Goal: Transaction & Acquisition: Purchase product/service

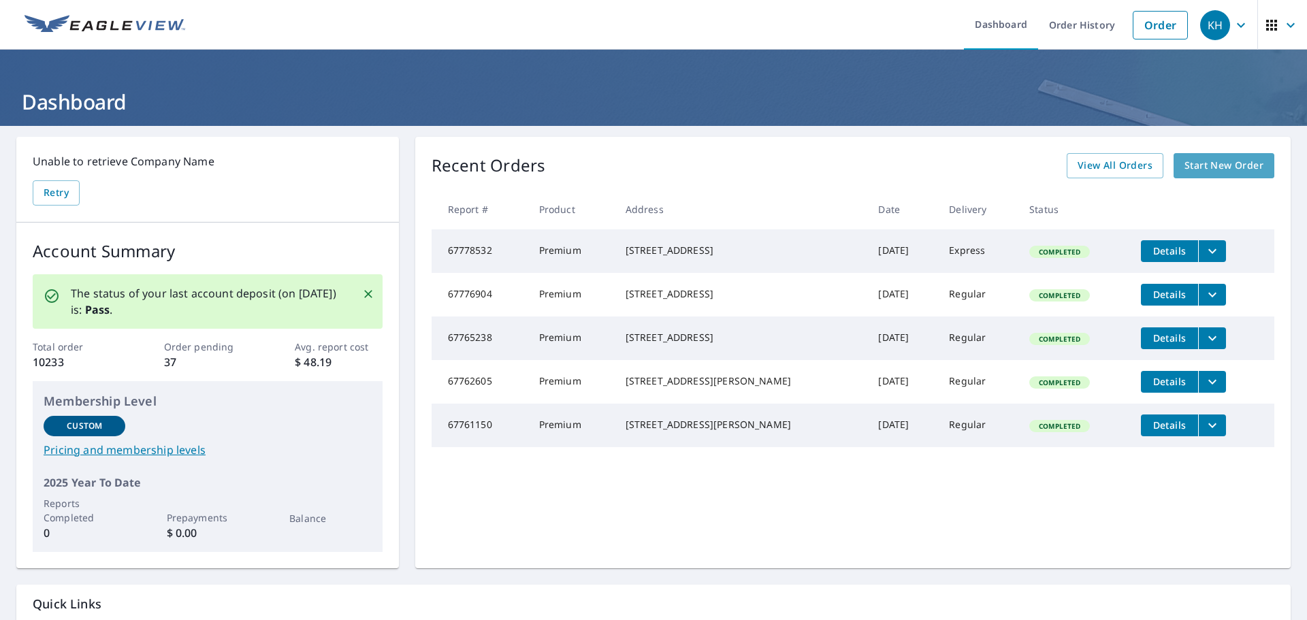
click at [1220, 166] on span "Start New Order" at bounding box center [1223, 165] width 79 height 17
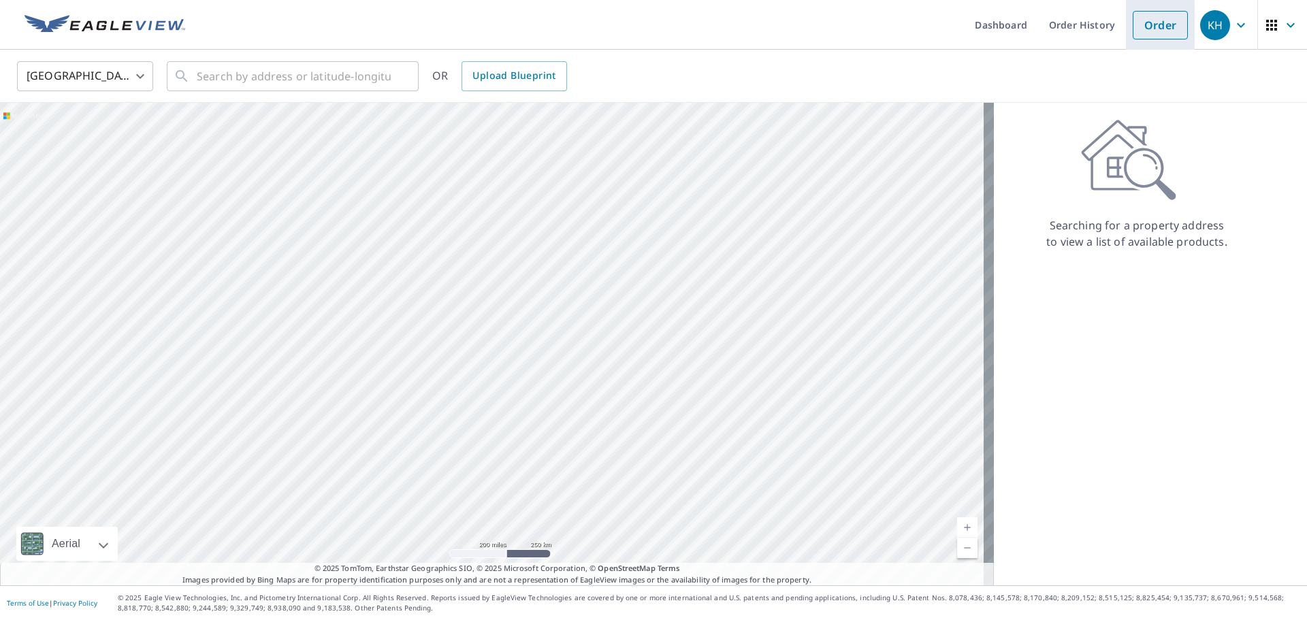
click at [1141, 22] on link "Order" at bounding box center [1159, 25] width 55 height 29
click at [264, 86] on input "text" at bounding box center [294, 76] width 194 height 38
click at [1150, 30] on link "Order" at bounding box center [1159, 25] width 55 height 29
click at [253, 77] on input "text" at bounding box center [294, 76] width 194 height 38
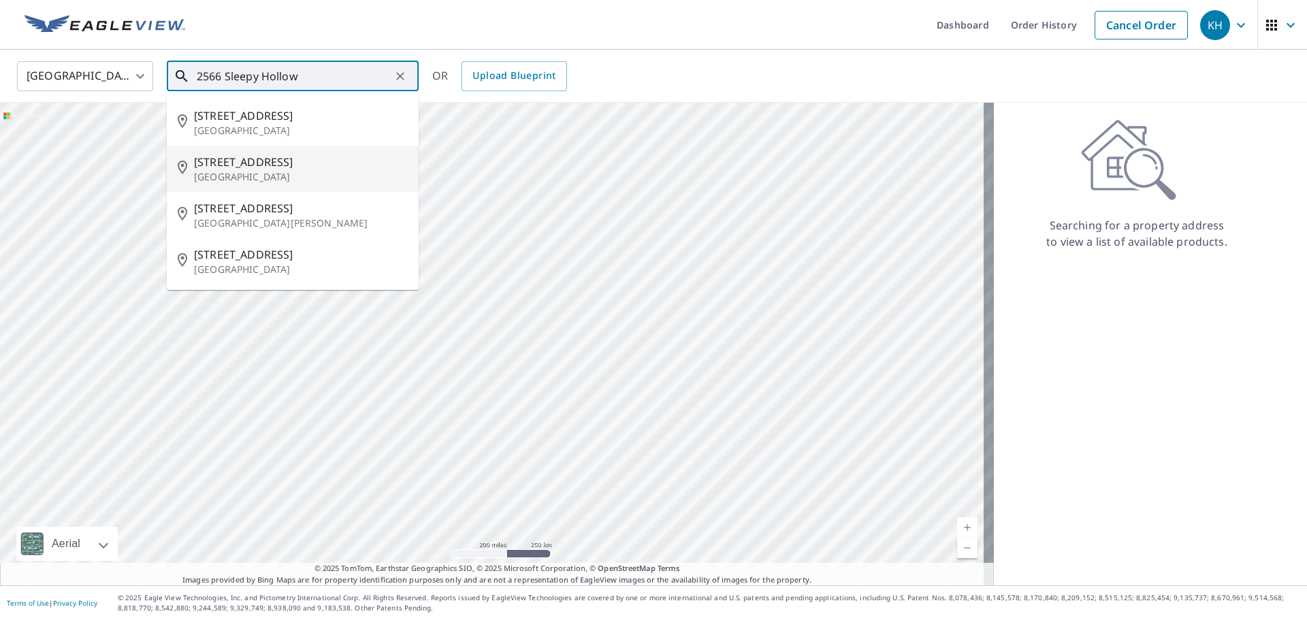
click at [220, 176] on p "San Angelo, TX 76904" at bounding box center [301, 177] width 214 height 14
type input "2566 Sleepy Hollow Rd San Angelo, TX 76904"
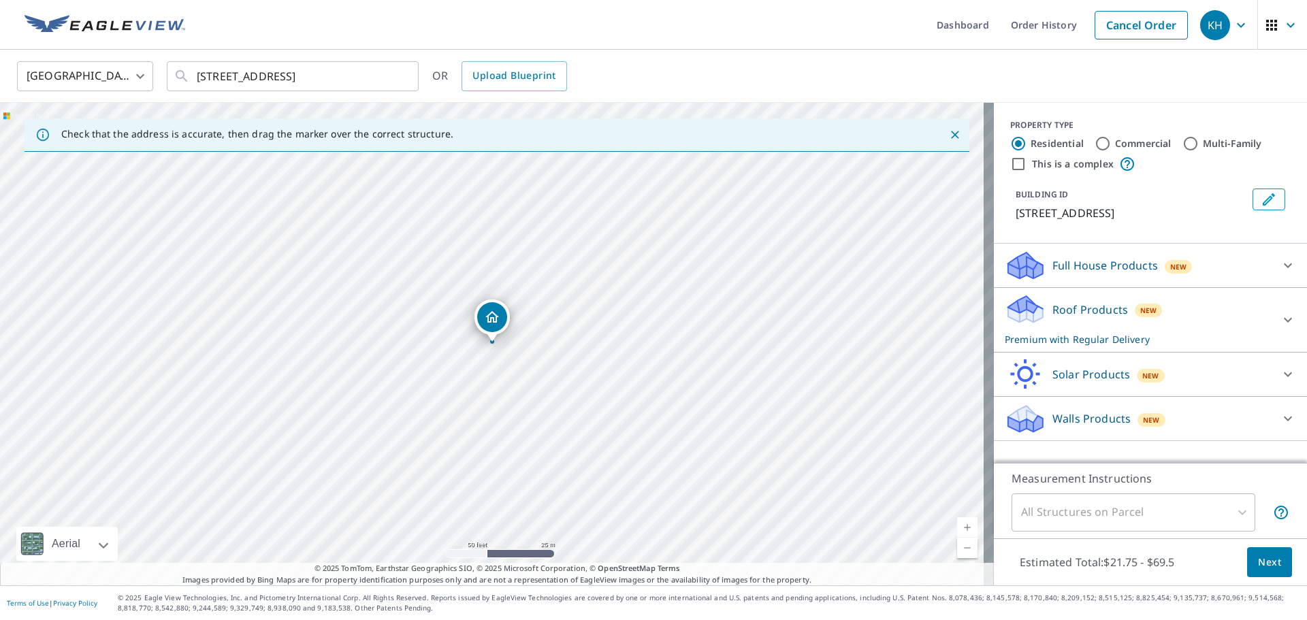
click at [1266, 561] on span "Next" at bounding box center [1269, 562] width 23 height 17
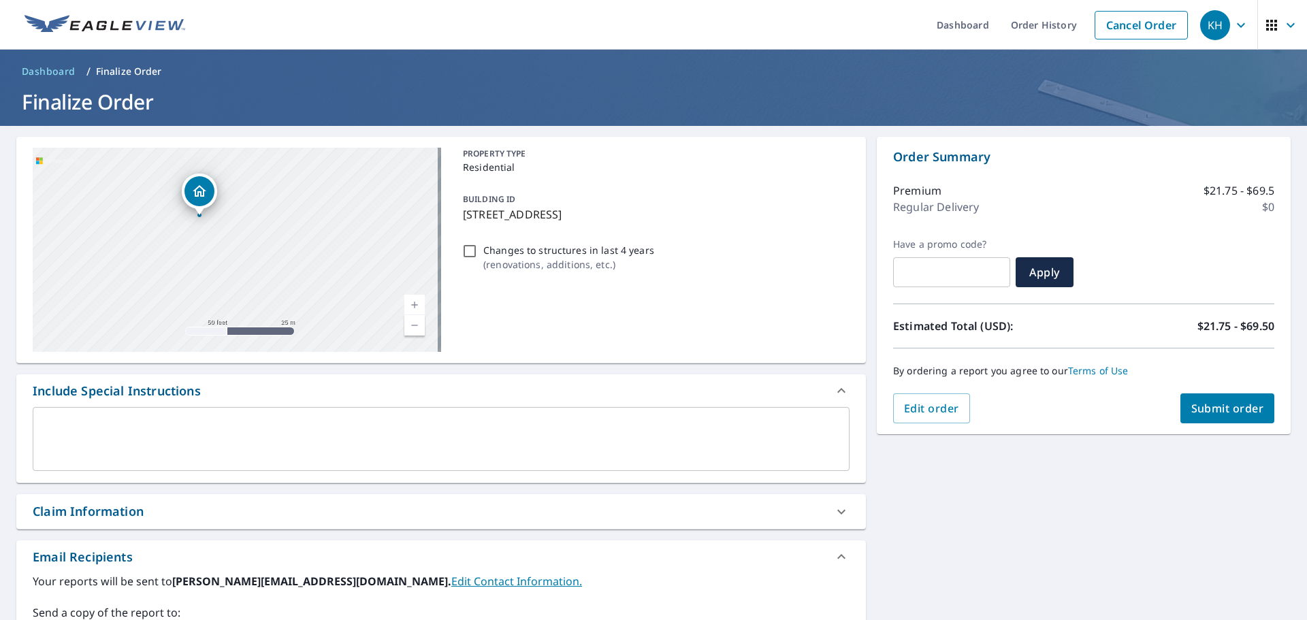
drag, startPoint x: 229, startPoint y: 218, endPoint x: 287, endPoint y: 253, distance: 67.5
click at [287, 253] on div "2566 Sleepy Hollow Rd San Angelo, TX 76904" at bounding box center [237, 250] width 408 height 204
drag, startPoint x: 276, startPoint y: 214, endPoint x: 274, endPoint y: 282, distance: 67.4
click at [275, 280] on div "2566 Sleepy Hollow Rd San Angelo, TX 76904" at bounding box center [237, 250] width 408 height 204
drag, startPoint x: 255, startPoint y: 198, endPoint x: 266, endPoint y: 186, distance: 16.8
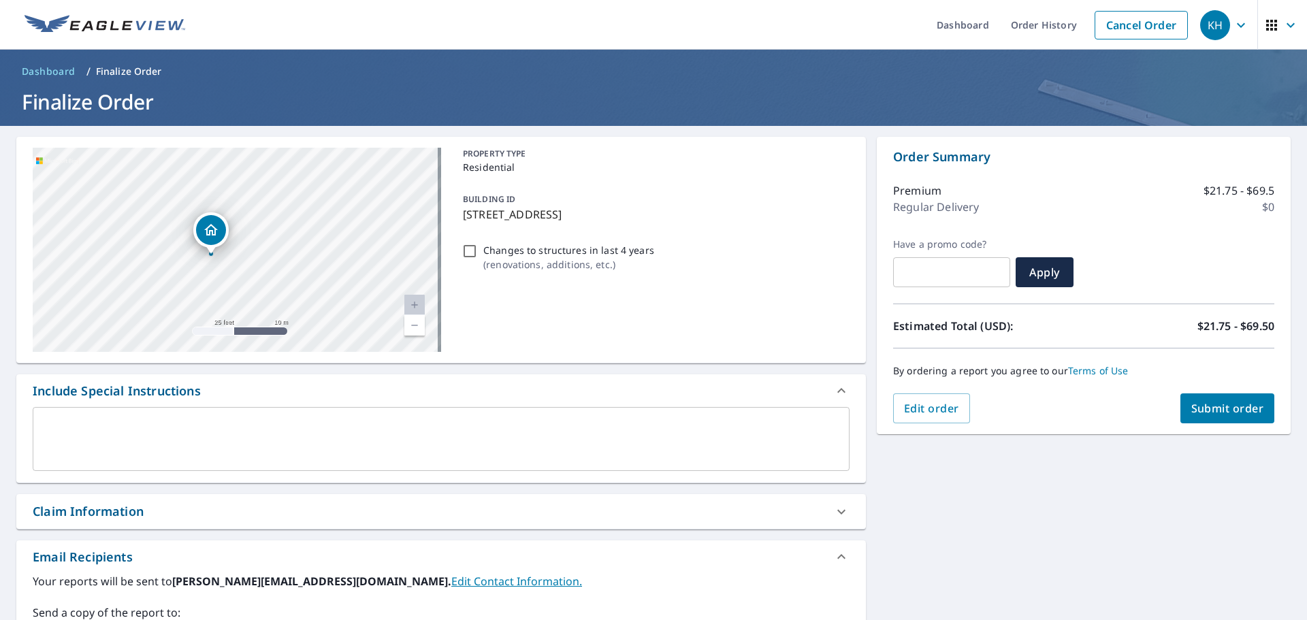
click at [266, 186] on div "2566 Sleepy Hollow Rd San Angelo, TX 76904" at bounding box center [237, 250] width 408 height 204
drag, startPoint x: 231, startPoint y: 275, endPoint x: 261, endPoint y: 199, distance: 81.9
click at [261, 199] on div "2566 Sleepy Hollow Rd San Angelo, TX 76904" at bounding box center [237, 250] width 408 height 204
click at [248, 423] on textarea at bounding box center [441, 439] width 798 height 39
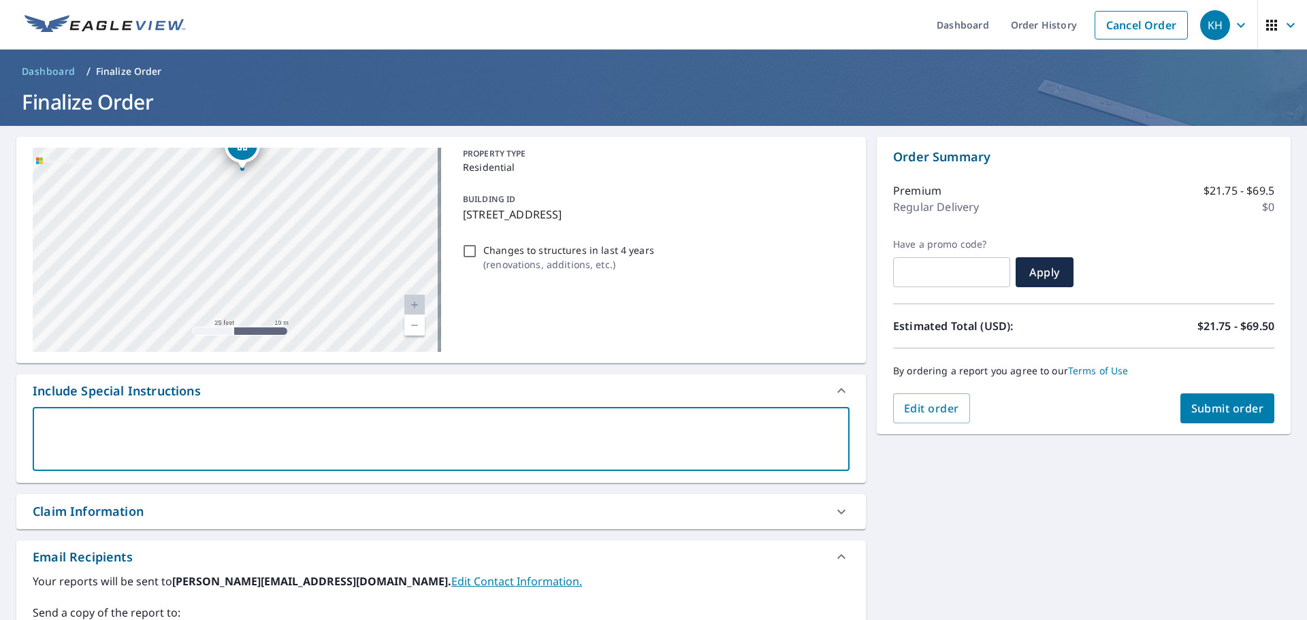
type textarea "M"
type textarea "x"
checkbox input "true"
type textarea "Ma"
type textarea "x"
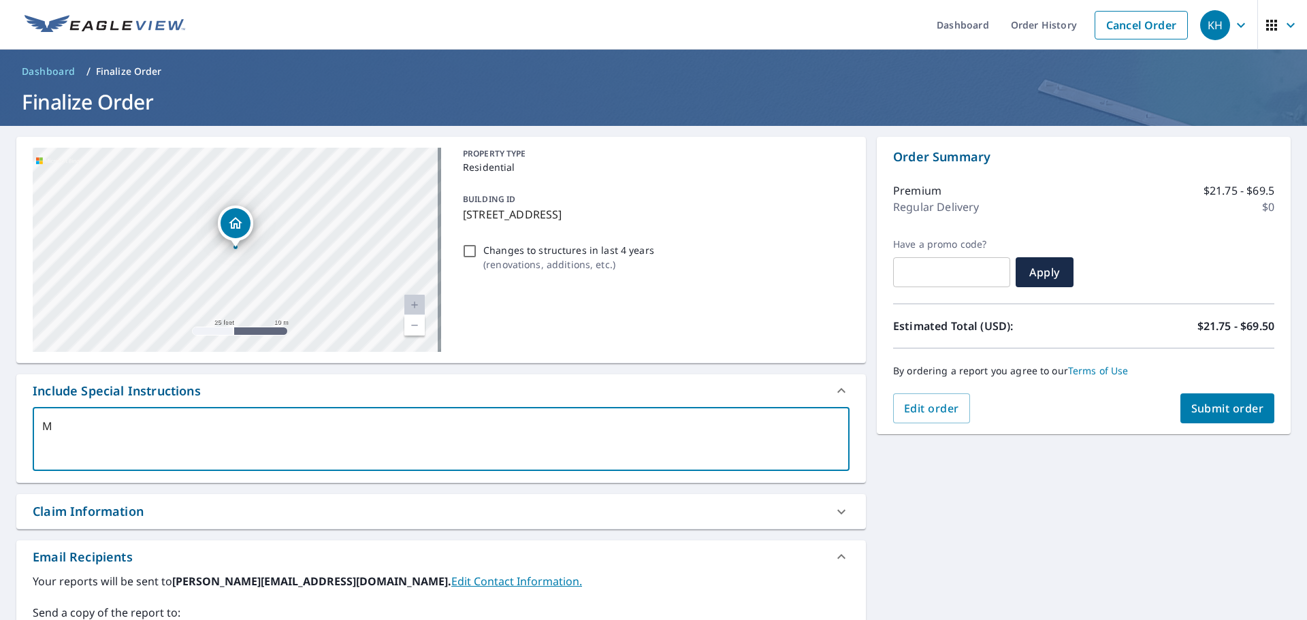
checkbox input "true"
type textarea "Mai"
type textarea "x"
checkbox input "true"
type textarea "Main"
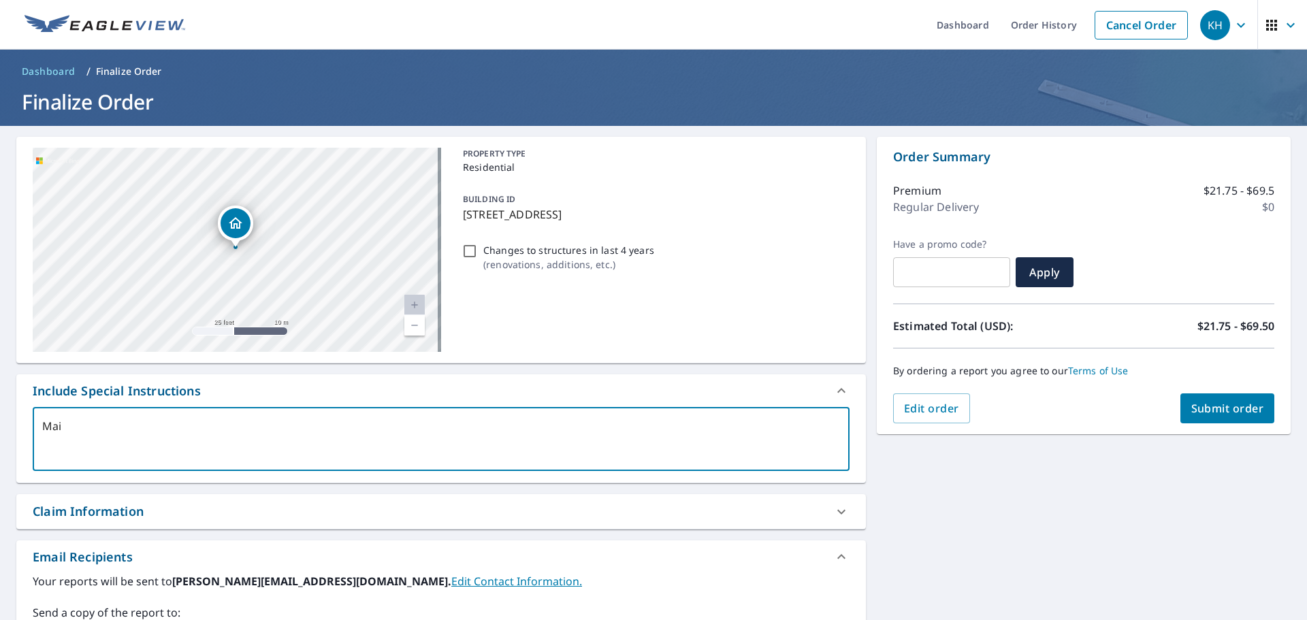
type textarea "x"
checkbox input "true"
type textarea "Main"
type textarea "x"
checkbox input "true"
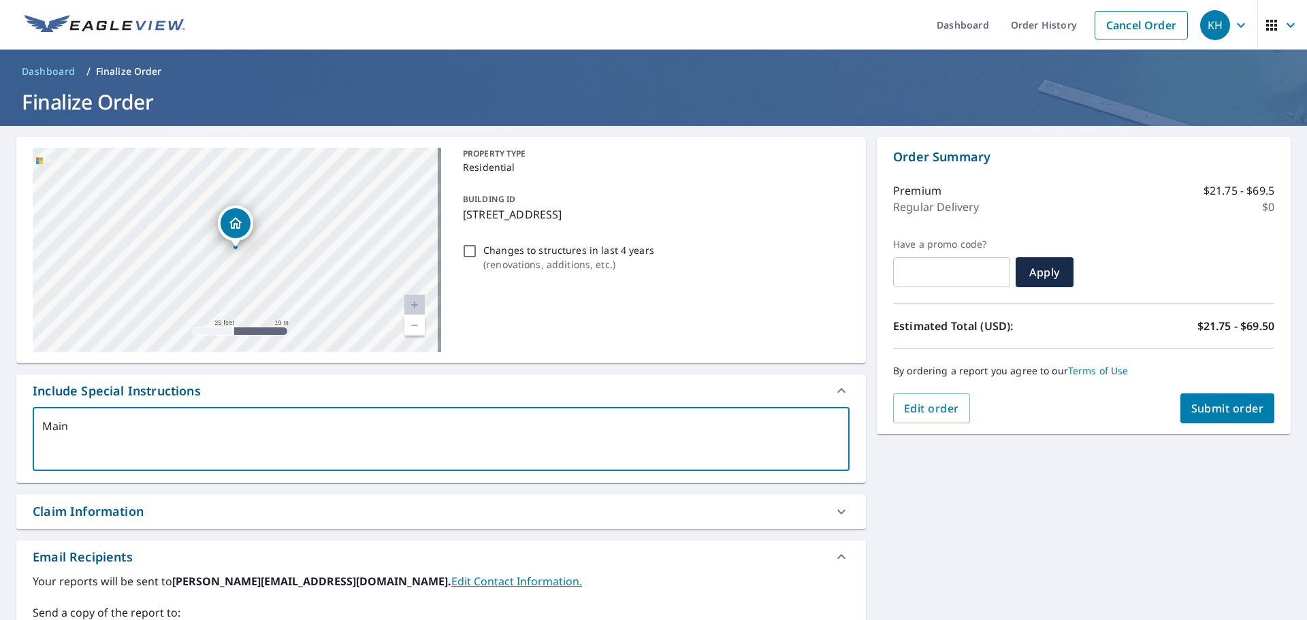
type textarea "Main D"
type textarea "x"
checkbox input "true"
type textarea "Main Dw"
type textarea "x"
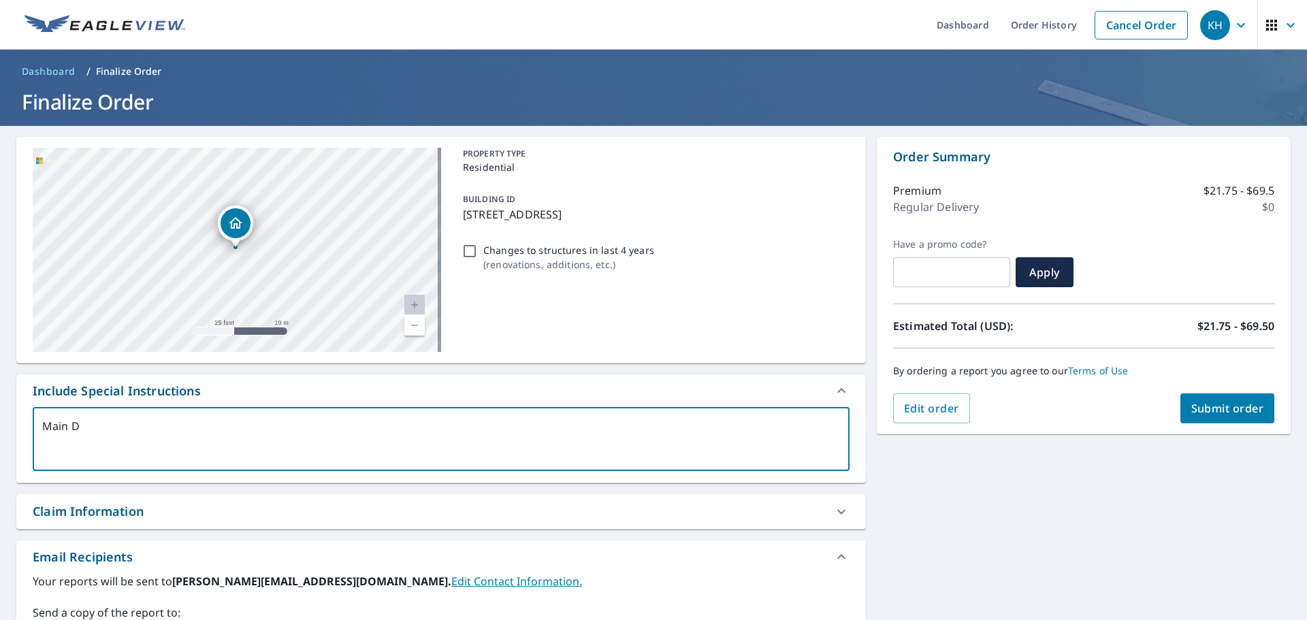
checkbox input "true"
type textarea "Main Dwe"
type textarea "x"
checkbox input "true"
type textarea "Main Dwel"
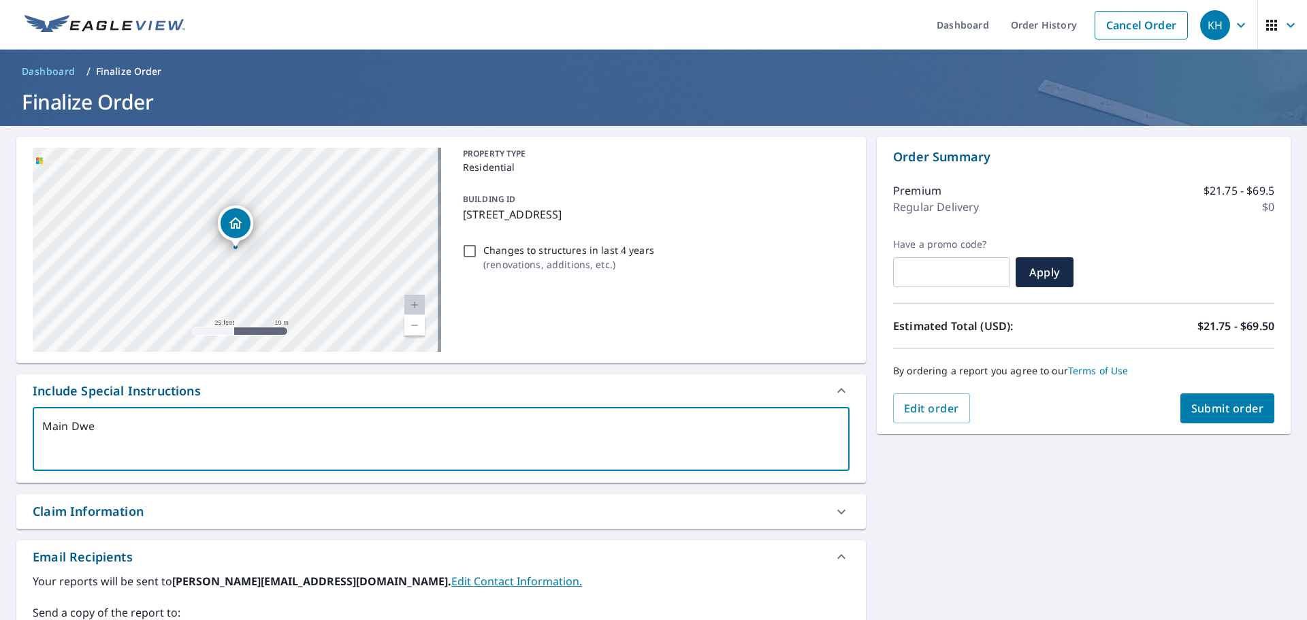
type textarea "x"
checkbox input "true"
type textarea "Main Dwell"
type textarea "x"
checkbox input "true"
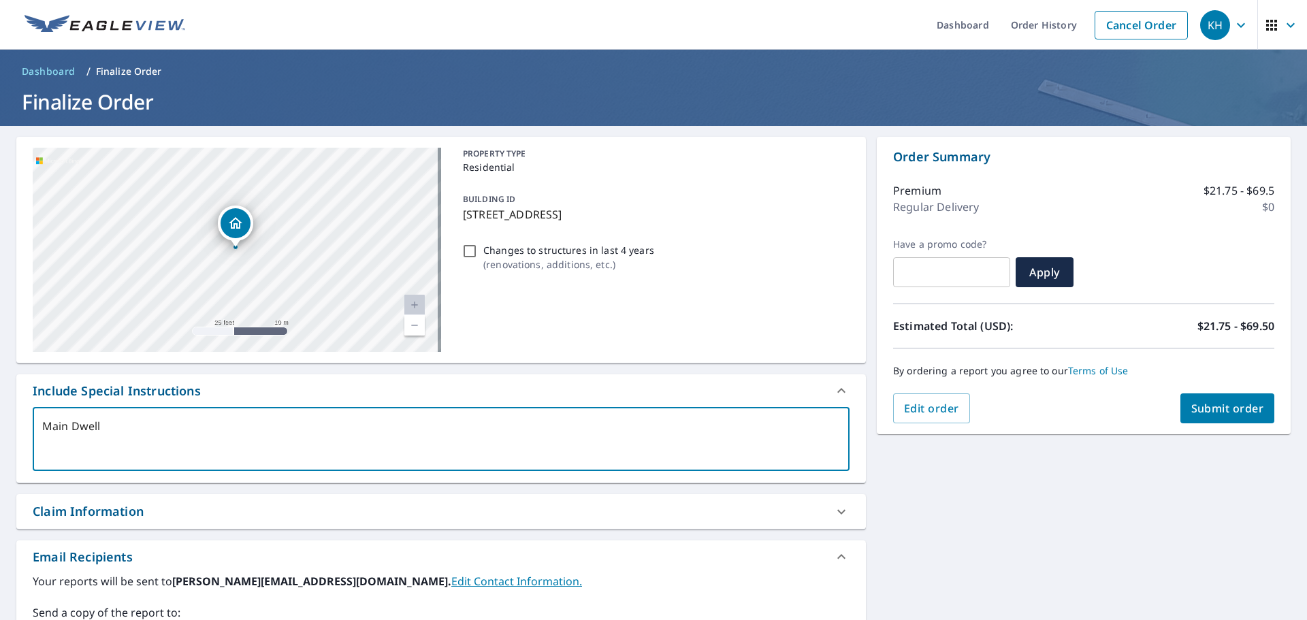
type textarea "Main Dwelli"
type textarea "x"
checkbox input "true"
type textarea "Main Dwellin"
type textarea "x"
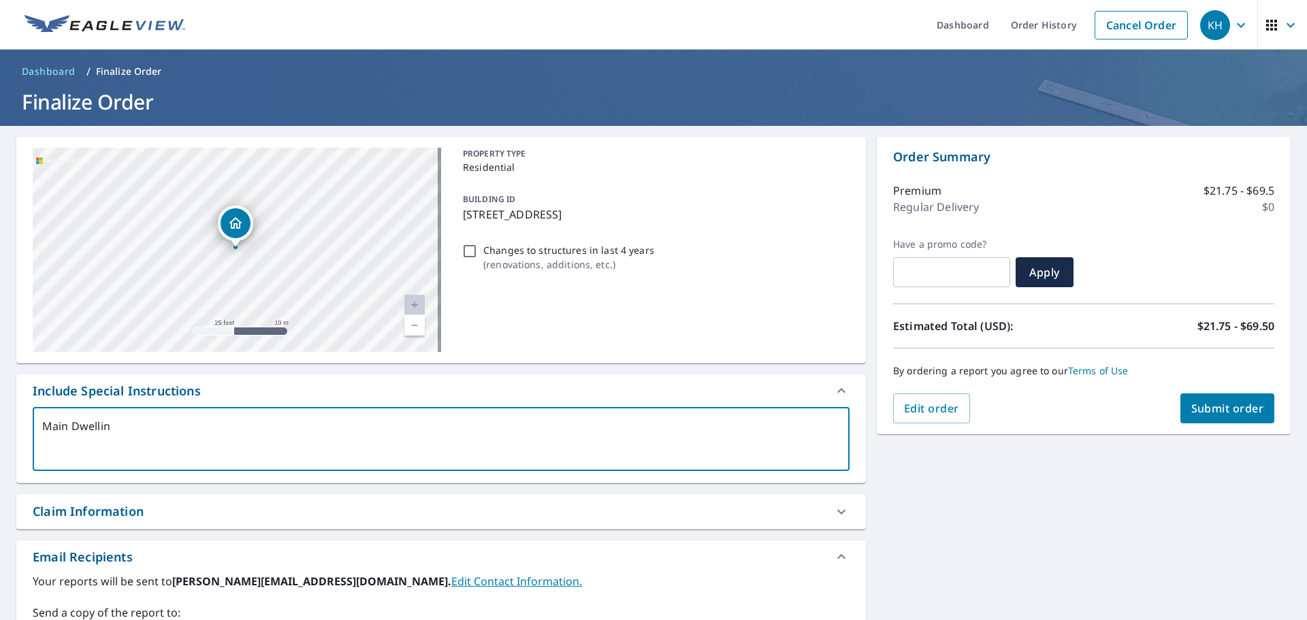
checkbox input "true"
type textarea "Main Dwelling"
type textarea "x"
checkbox input "true"
type textarea "Main Dwelling"
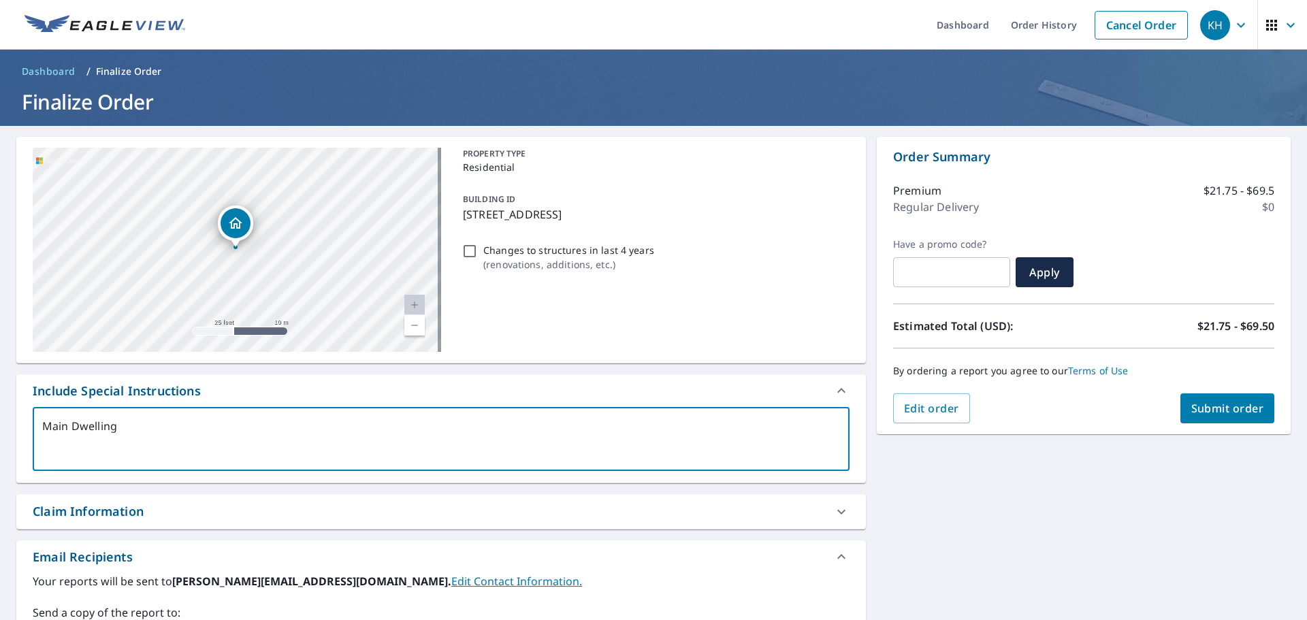
type textarea "x"
checkbox input "true"
type textarea "Main Dwelling o"
type textarea "x"
checkbox input "true"
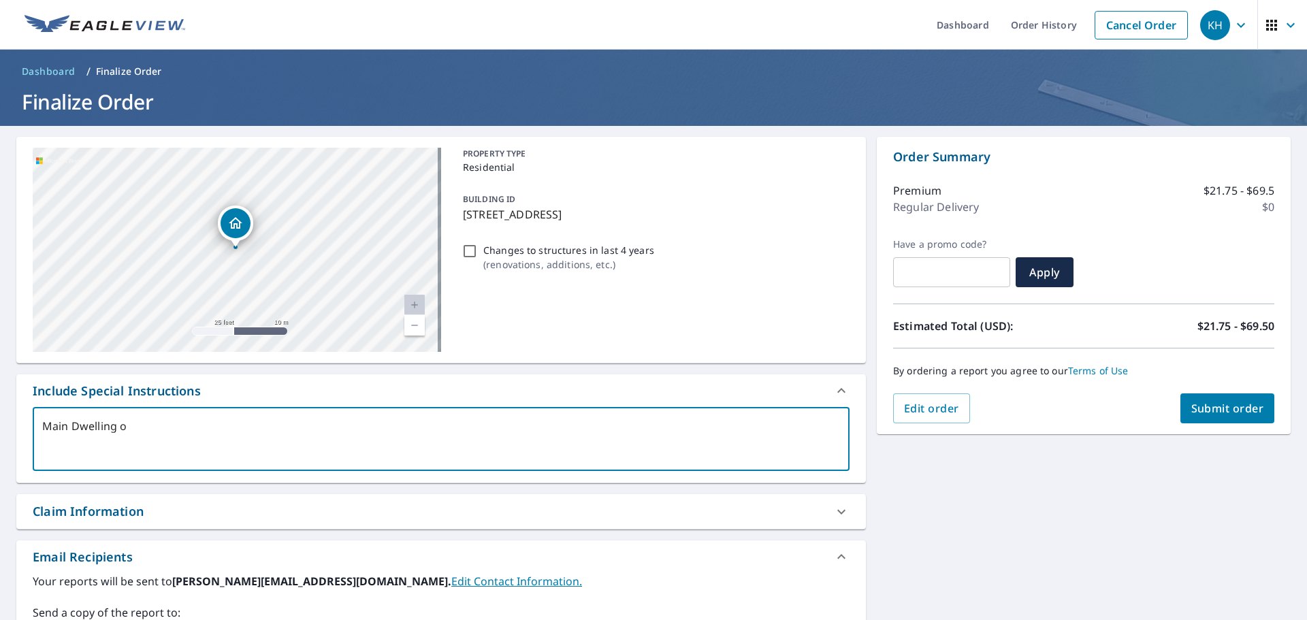
type textarea "Main Dwelling on"
type textarea "x"
checkbox input "true"
type textarea "Main Dwelling onl"
type textarea "x"
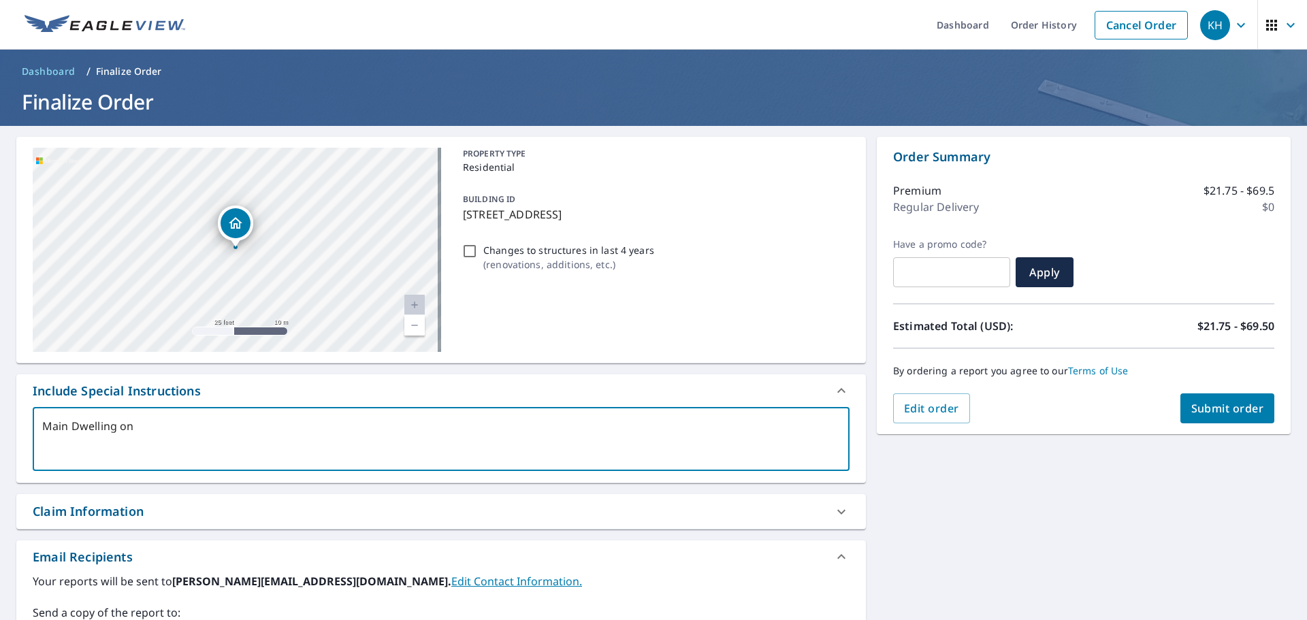
checkbox input "true"
type textarea "Main Dwelling only"
type textarea "x"
checkbox input "true"
type textarea "Main Dwelling only"
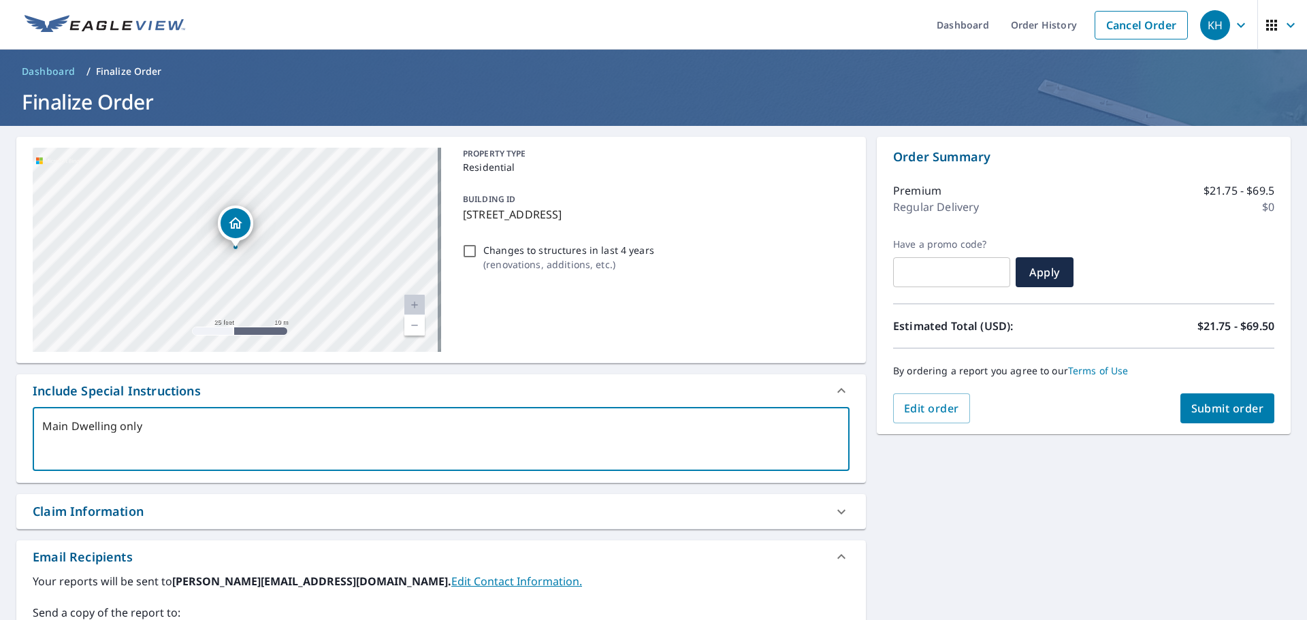
type textarea "x"
checkbox input "true"
type textarea "Main Dwelling only n"
type textarea "x"
checkbox input "true"
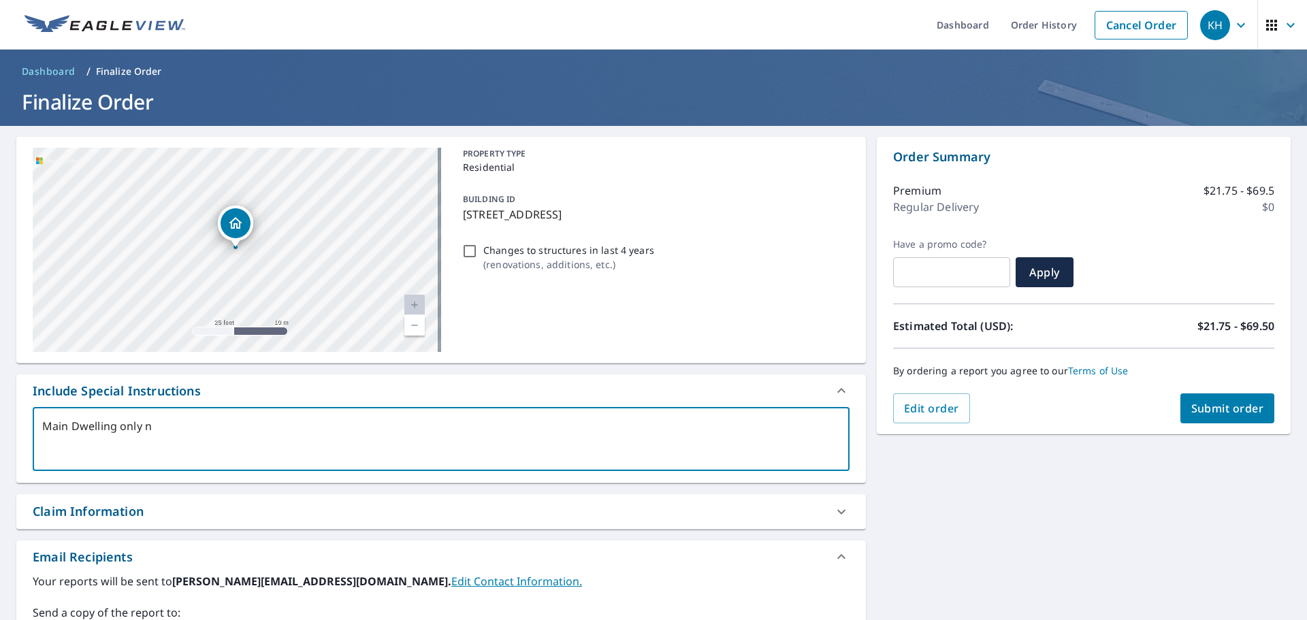
type textarea "Main Dwelling only no"
type textarea "x"
checkbox input "true"
type textarea "Main Dwelling only no"
type textarea "x"
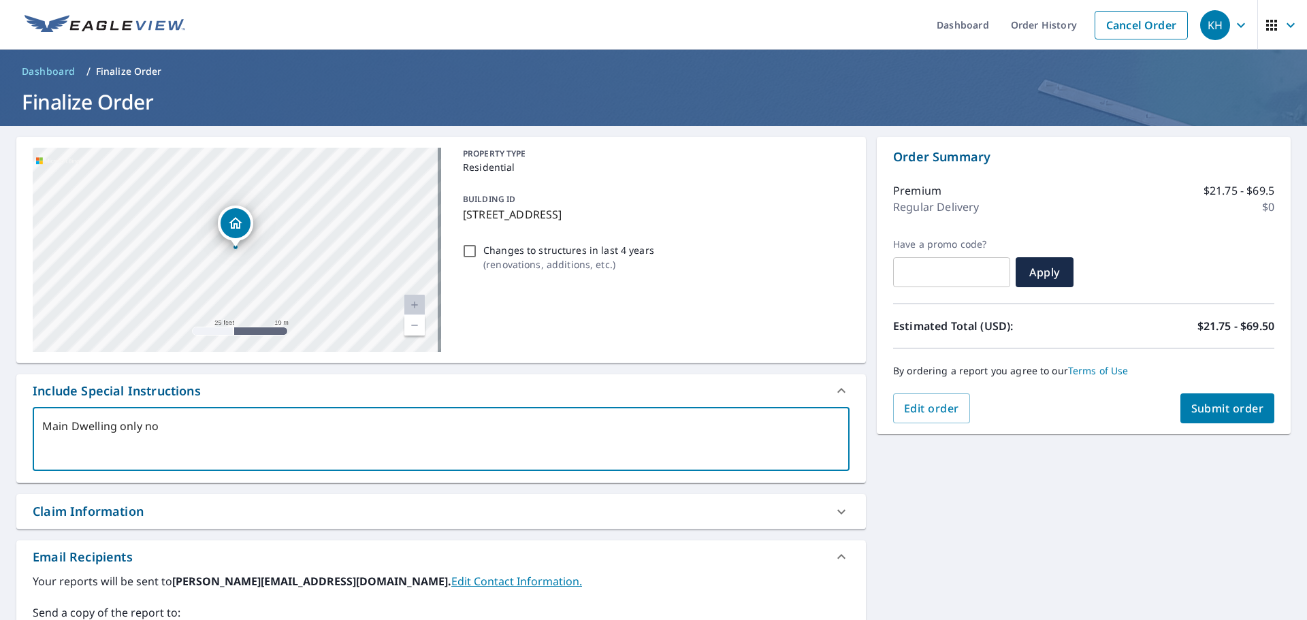
checkbox input "true"
type textarea "Main Dwelling only no n"
type textarea "x"
checkbox input "true"
type textarea "Main Dwelling only no ne"
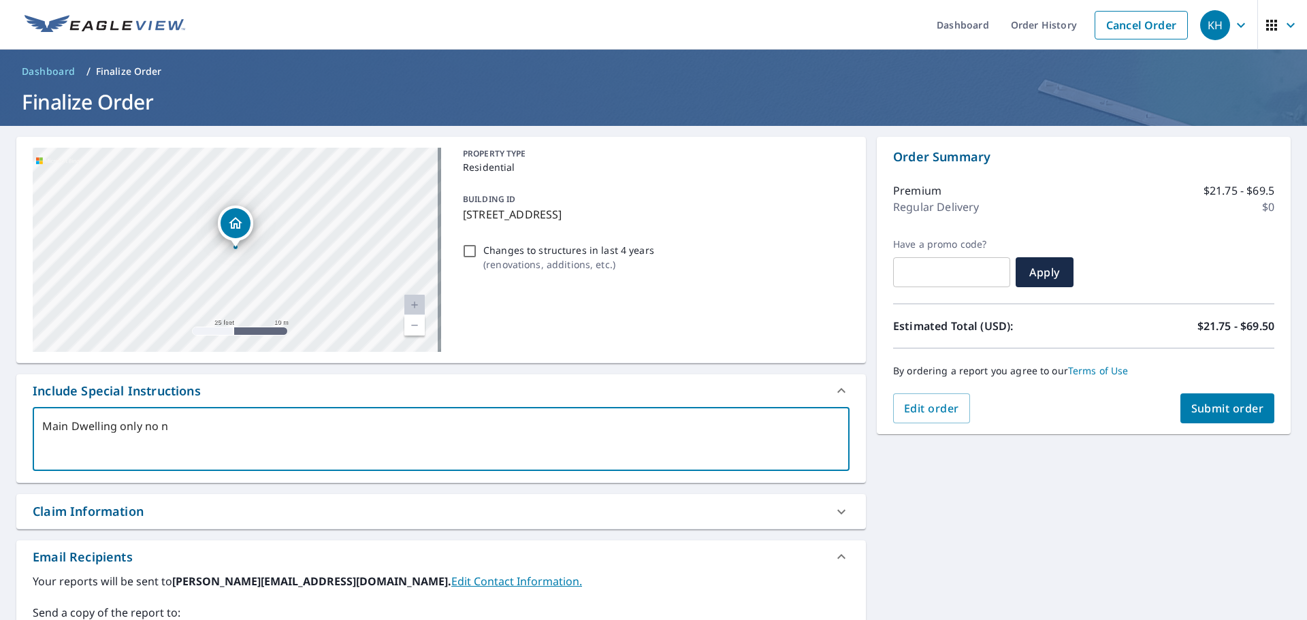
type textarea "x"
checkbox input "true"
type textarea "Main Dwelling only no nee"
type textarea "x"
checkbox input "true"
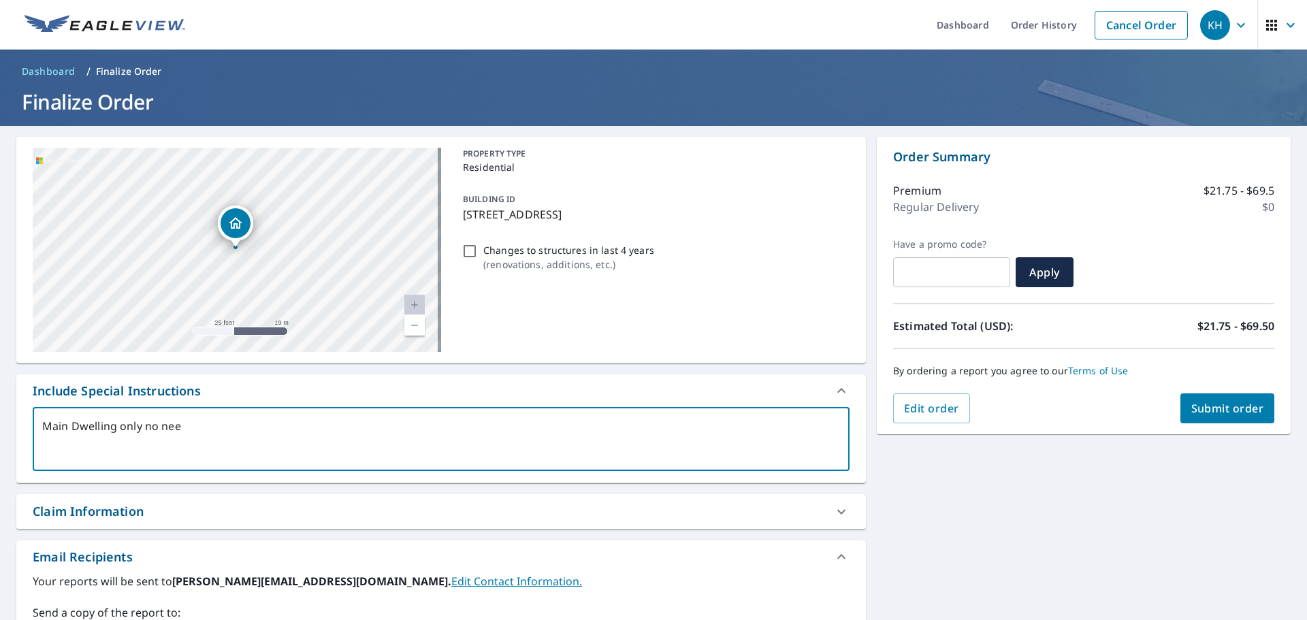
type textarea "Main Dwelling only no need"
type textarea "x"
checkbox input "true"
type textarea "Main Dwelling only no need"
type textarea "x"
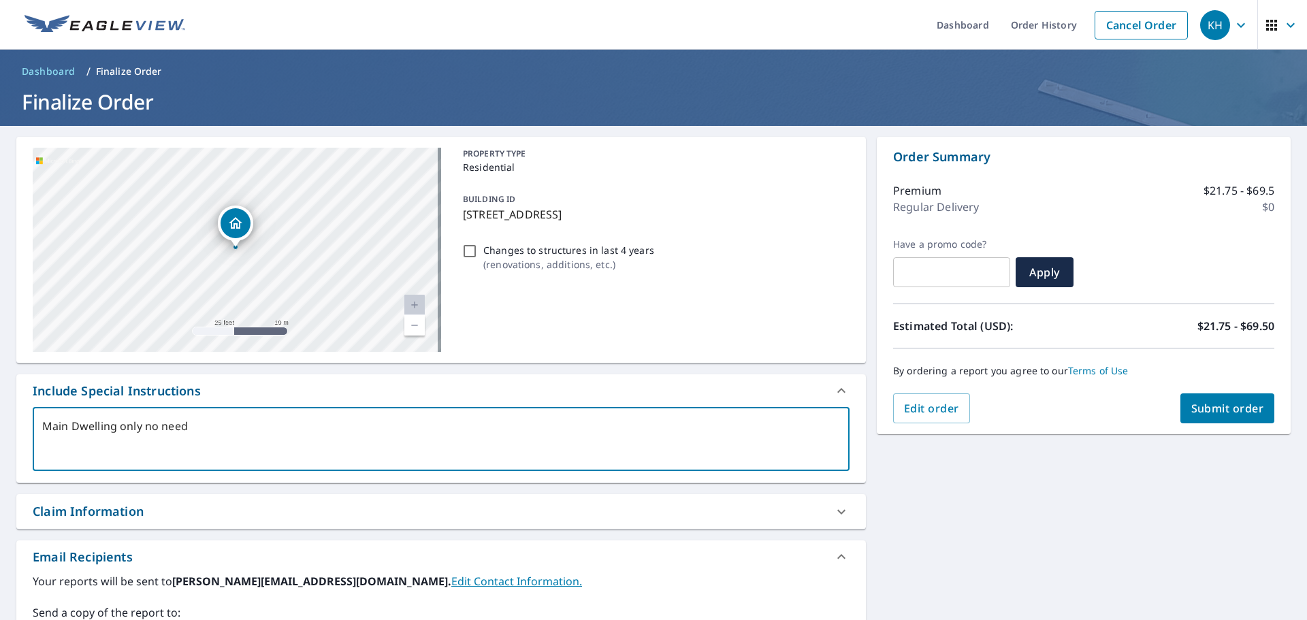
checkbox input "true"
type textarea "Main Dwelling only no need f"
type textarea "x"
checkbox input "true"
type textarea "Main Dwelling only no need fo"
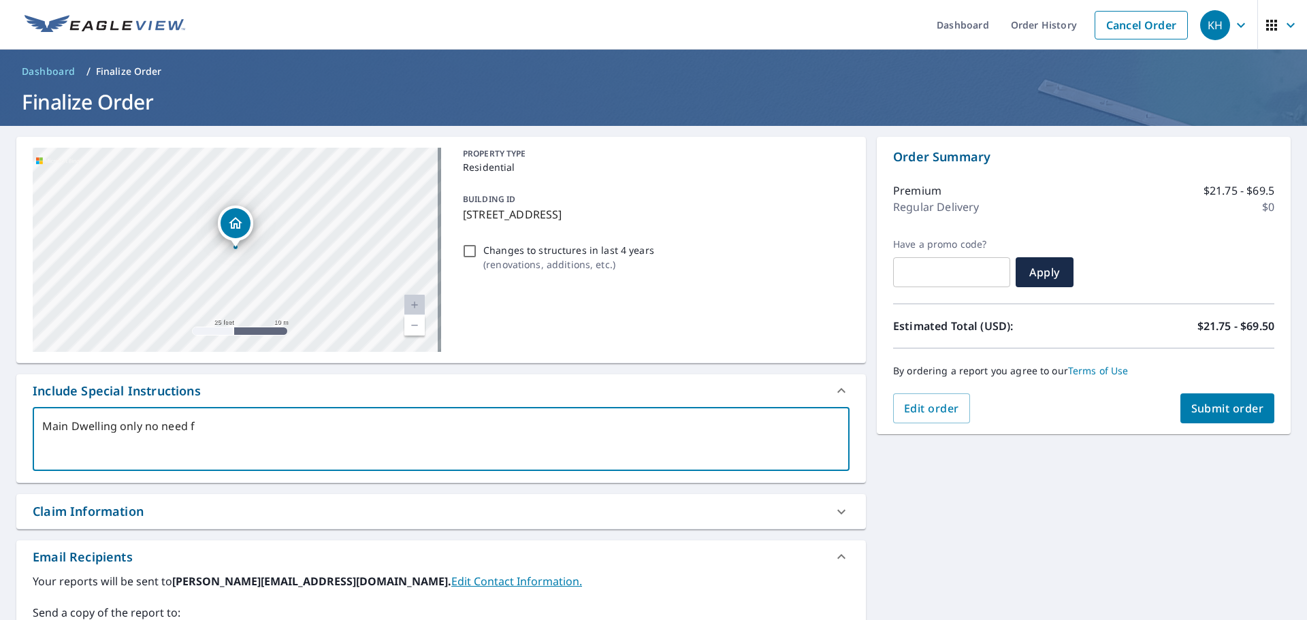
type textarea "x"
checkbox input "true"
type textarea "Main Dwelling only no need for"
type textarea "x"
checkbox input "true"
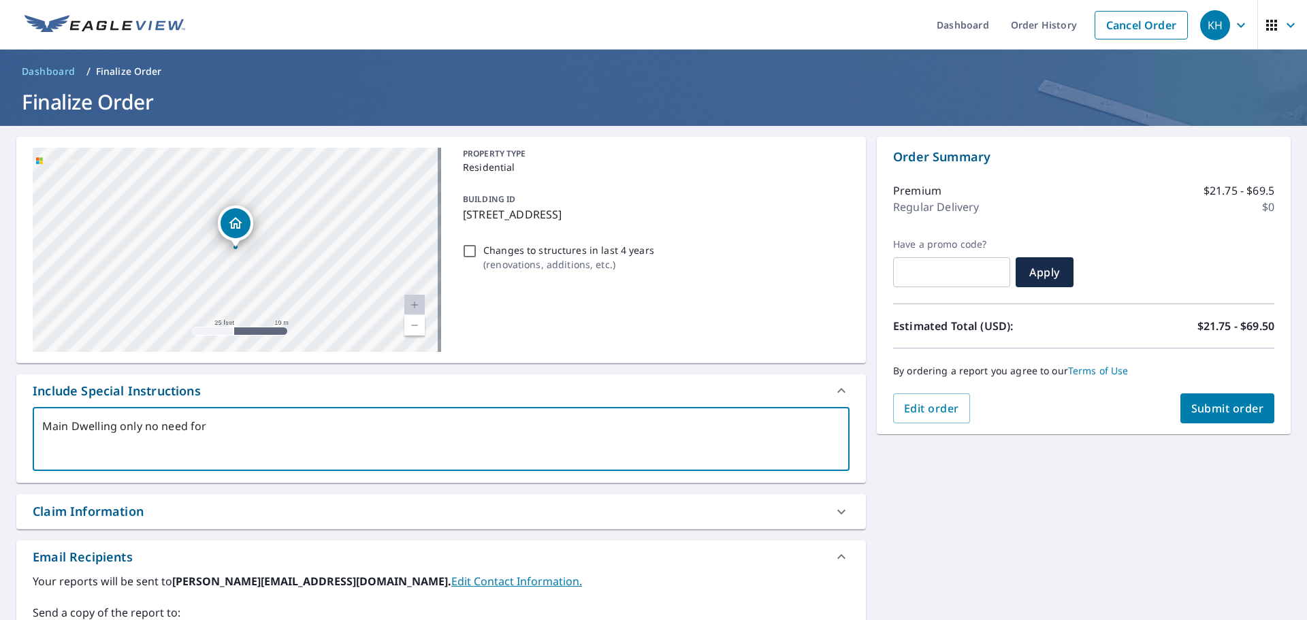
type textarea "Main Dwelling only no need for"
type textarea "x"
checkbox input "true"
type textarea "Main Dwelling only no need for o"
type textarea "x"
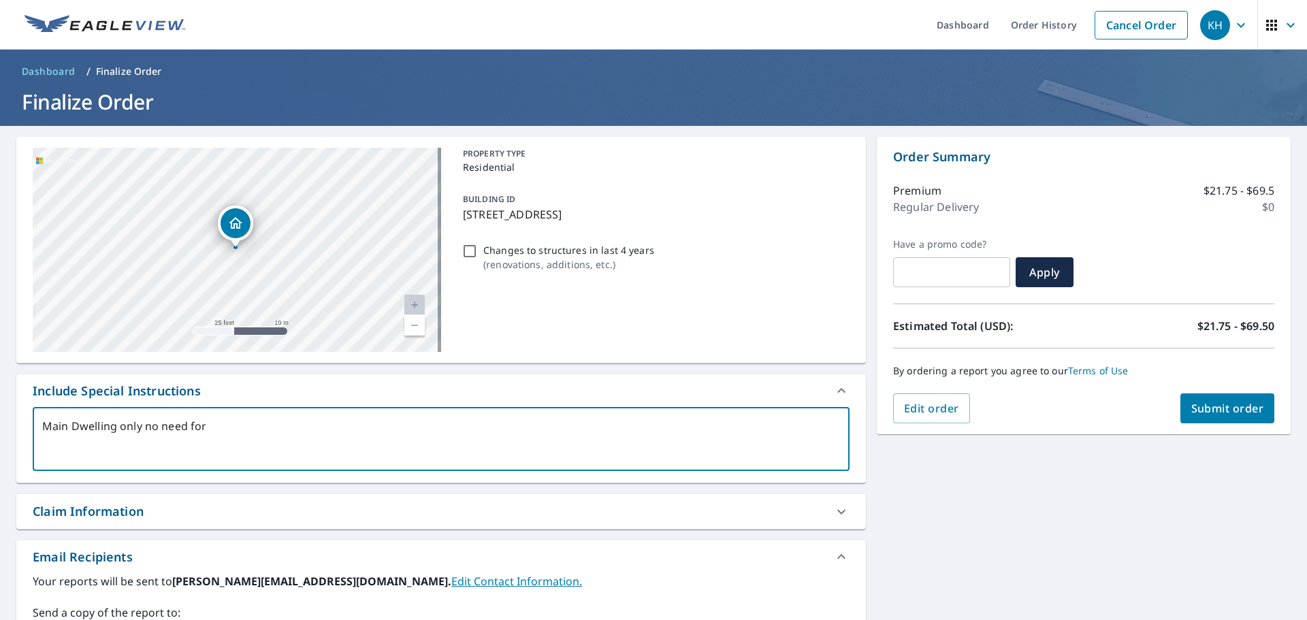
checkbox input "true"
type textarea "Main Dwelling only no need for ou"
type textarea "x"
checkbox input "true"
type textarea "Main Dwelling only no need for out"
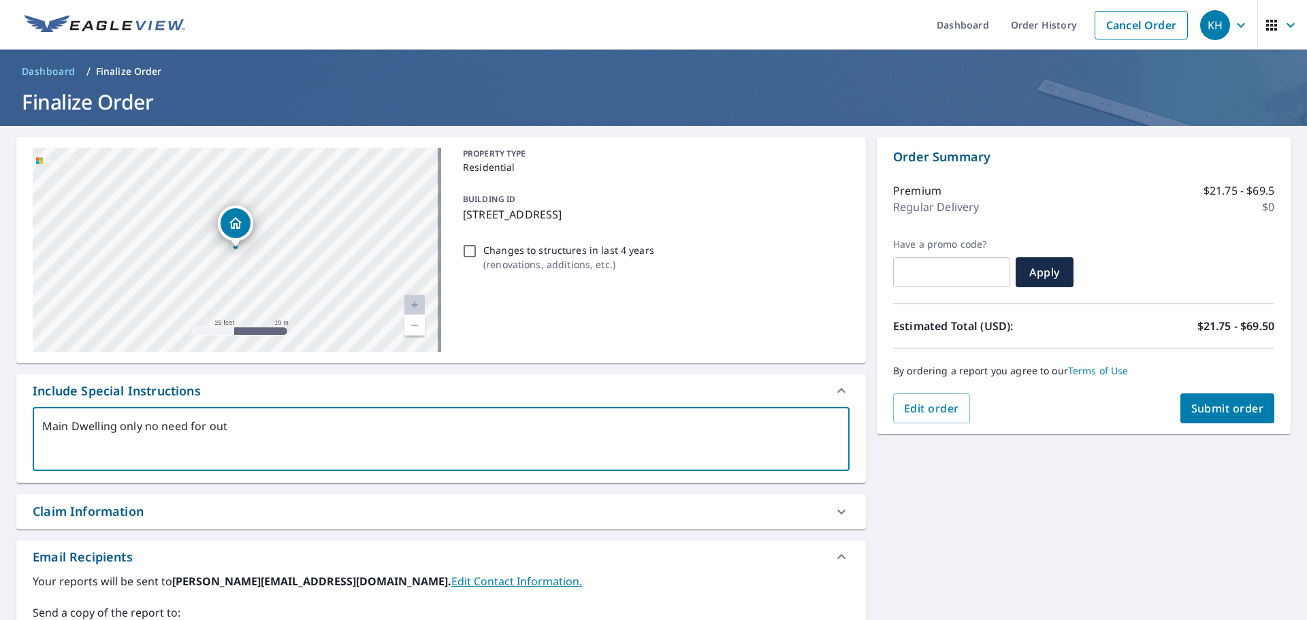
type textarea "x"
checkbox input "true"
type textarea "Main Dwelling only no need for out"
type textarea "x"
checkbox input "true"
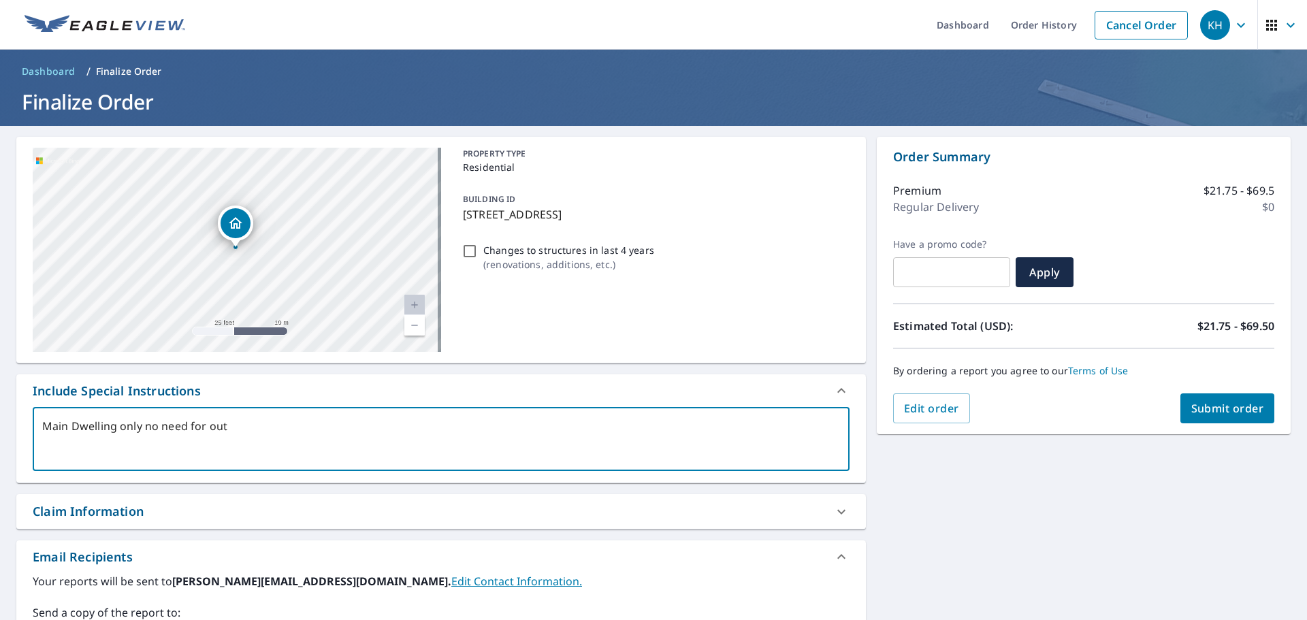
type textarea "Main Dwelling only no need for out b"
type textarea "x"
checkbox input "true"
type textarea "Main Dwelling only no need for out bu"
type textarea "x"
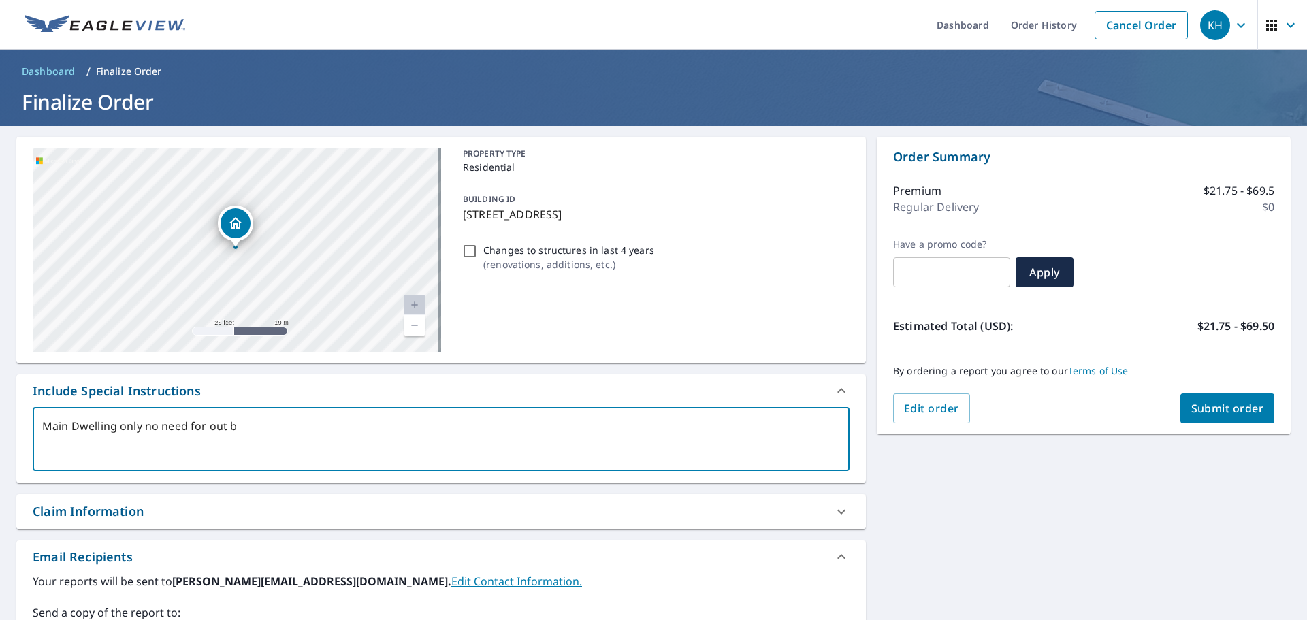
checkbox input "true"
type textarea "Main Dwelling only no need for out bui"
type textarea "x"
checkbox input "true"
type textarea "Main Dwelling only no need for out buil"
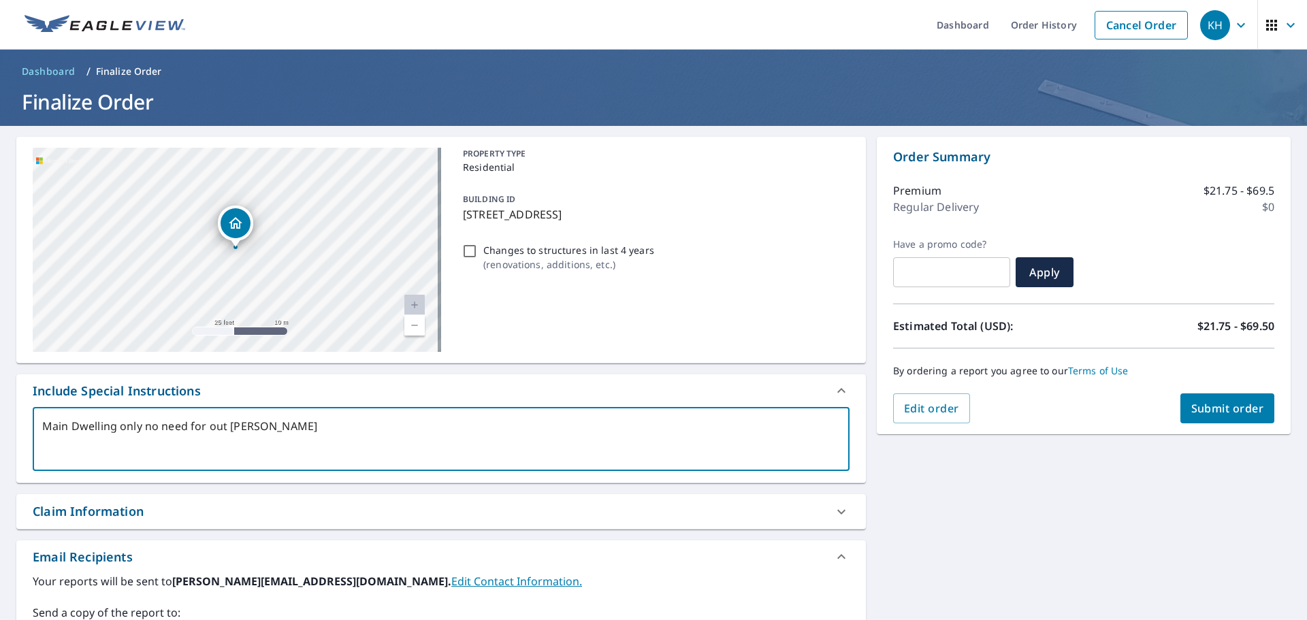
type textarea "x"
checkbox input "true"
type textarea "Main Dwelling only no need for out build"
type textarea "x"
checkbox input "true"
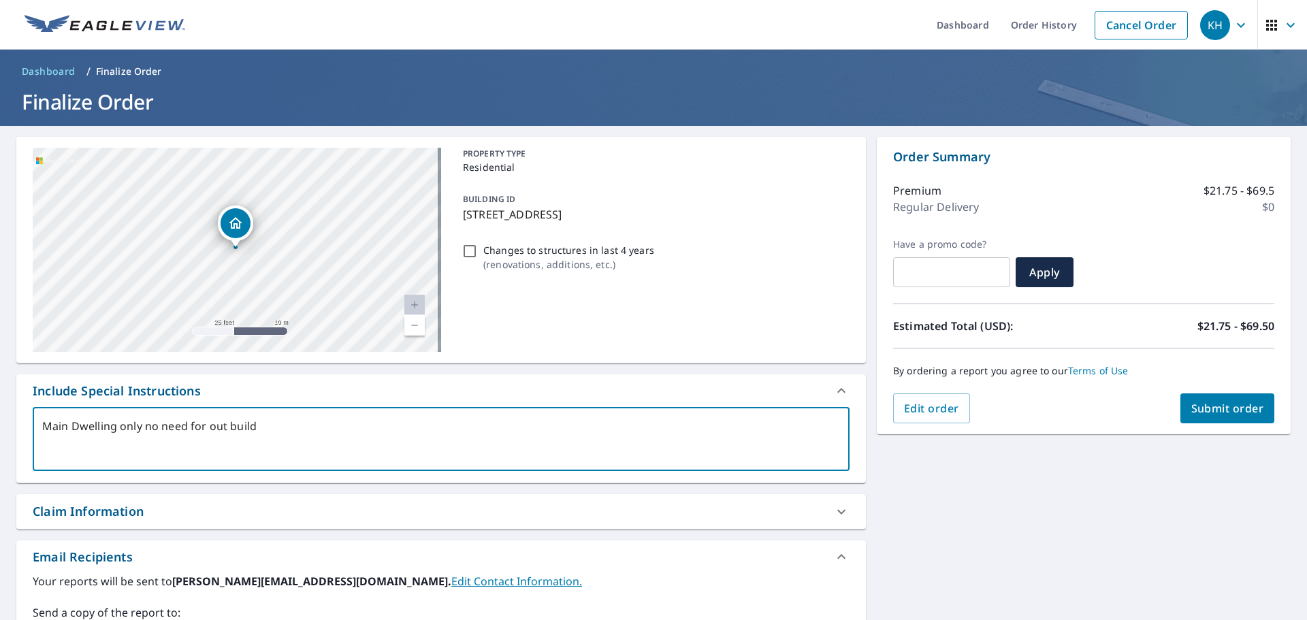
type textarea "Main Dwelling only no need for out buildi"
type textarea "x"
checkbox input "true"
type textarea "Main Dwelling only no need for out buildin"
type textarea "x"
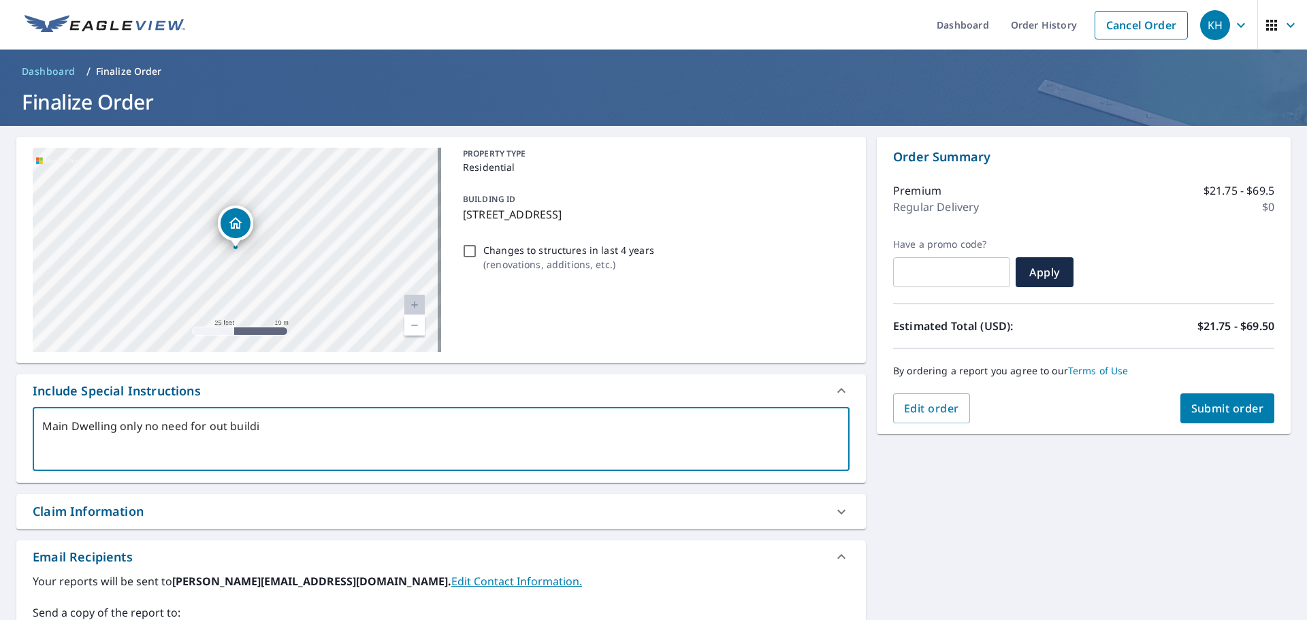
checkbox input "true"
type textarea "Main Dwelling only no need for out building"
type textarea "x"
checkbox input "true"
type textarea "Main Dwelling only no need for out buildings"
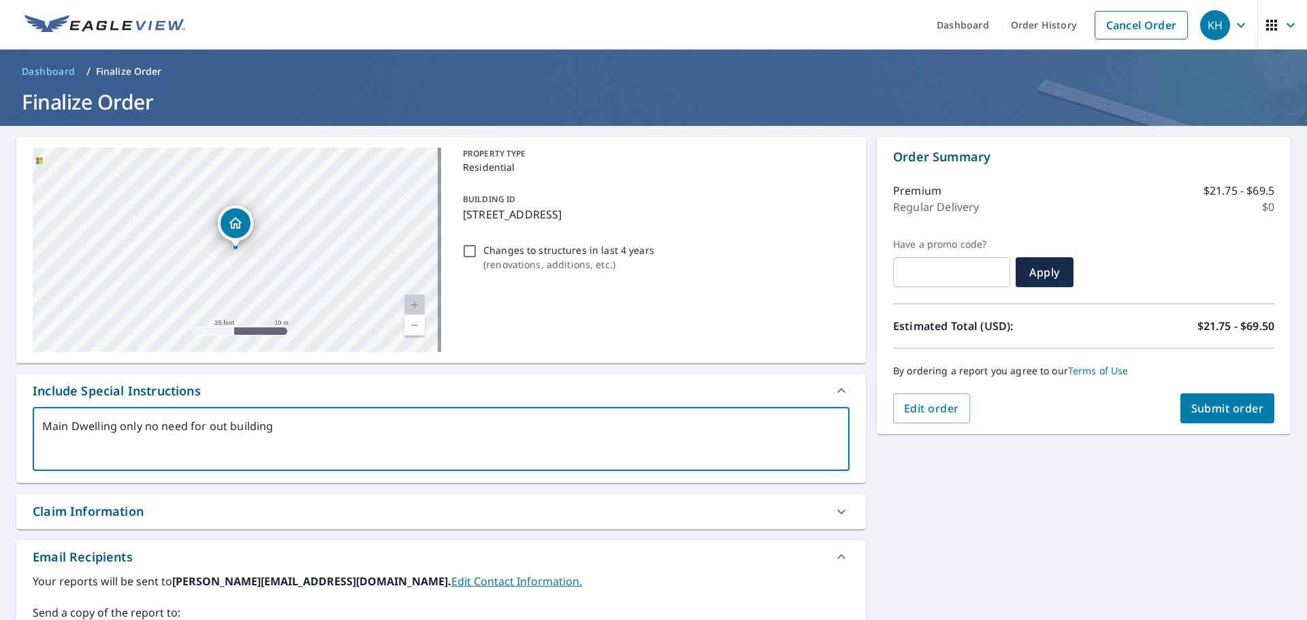
type textarea "x"
checkbox input "true"
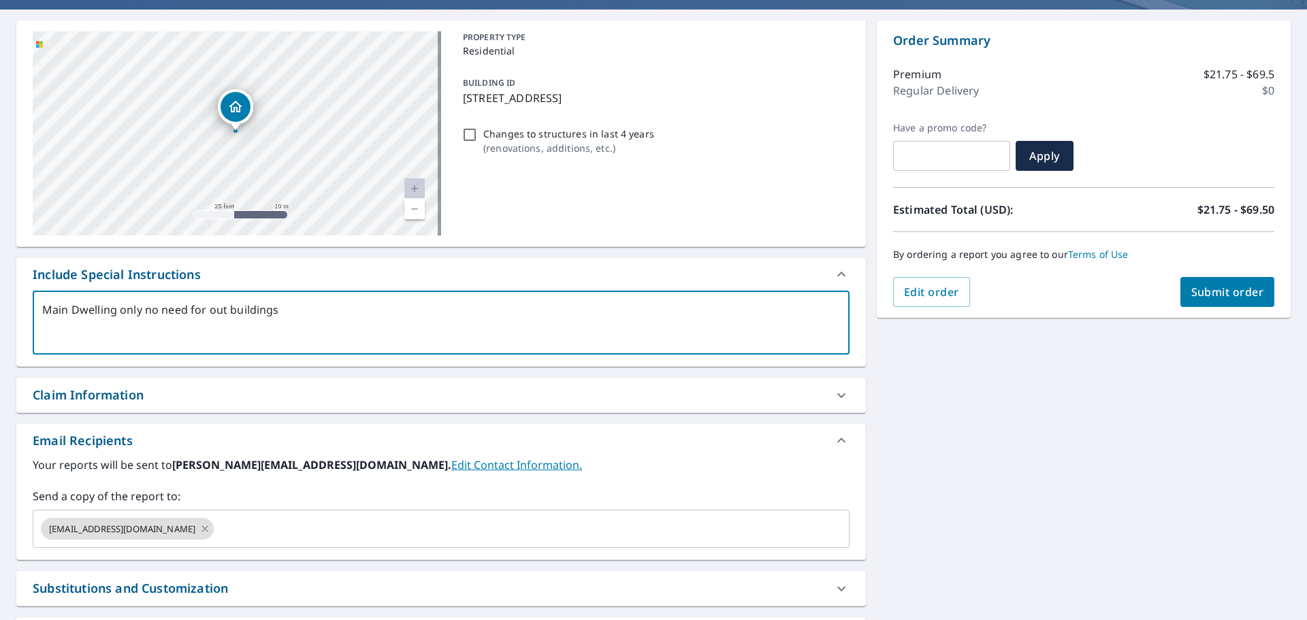
scroll to position [204, 0]
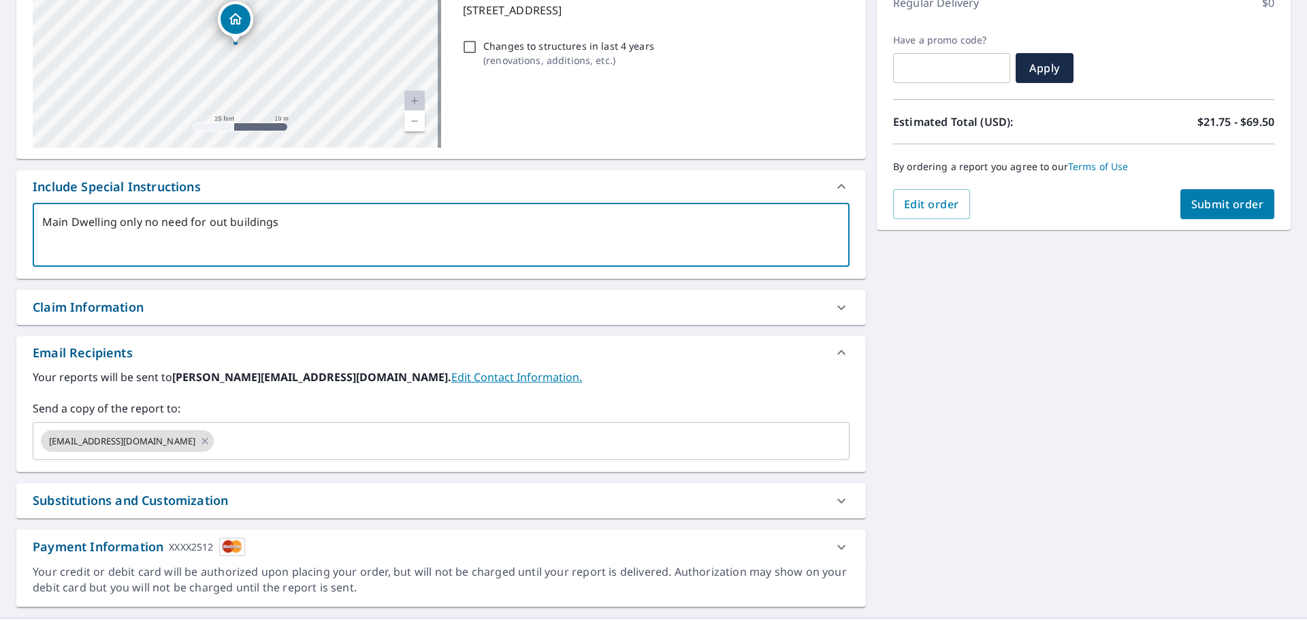
type textarea "Main Dwelling only no need for out buildings"
click at [139, 306] on div "Claim Information" at bounding box center [88, 307] width 111 height 18
type textarea "x"
checkbox input "true"
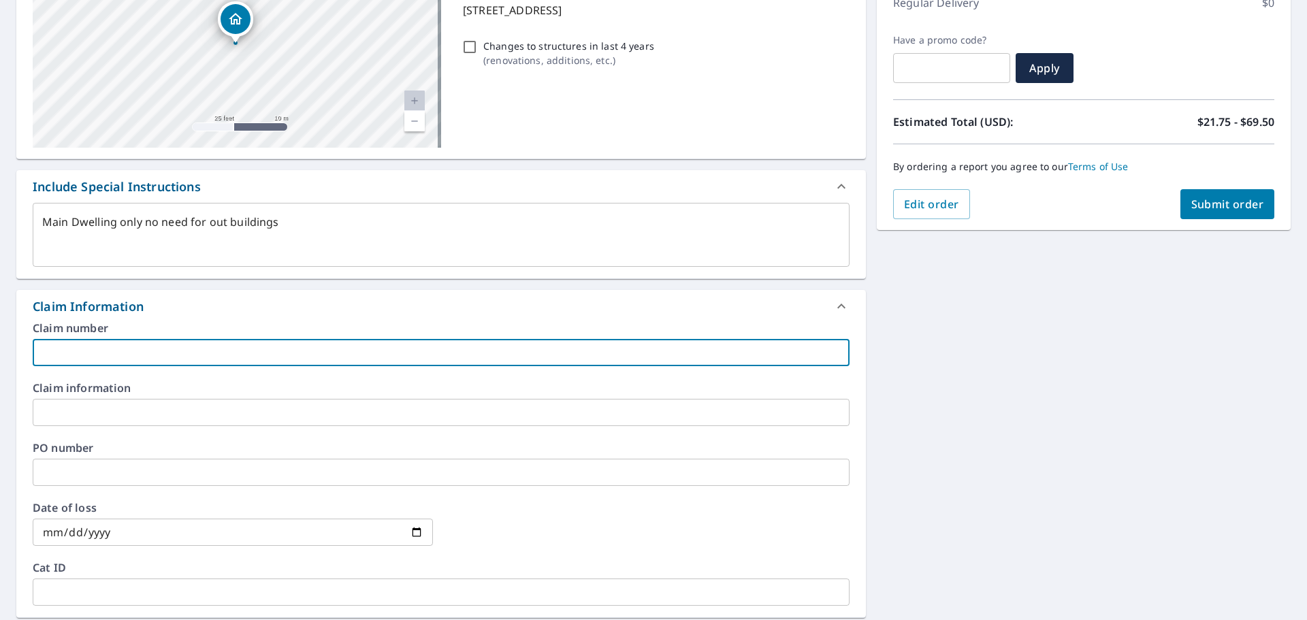
click at [197, 346] on input "text" at bounding box center [441, 352] width 817 height 27
type textarea "x"
type input "J"
checkbox input "true"
type textarea "x"
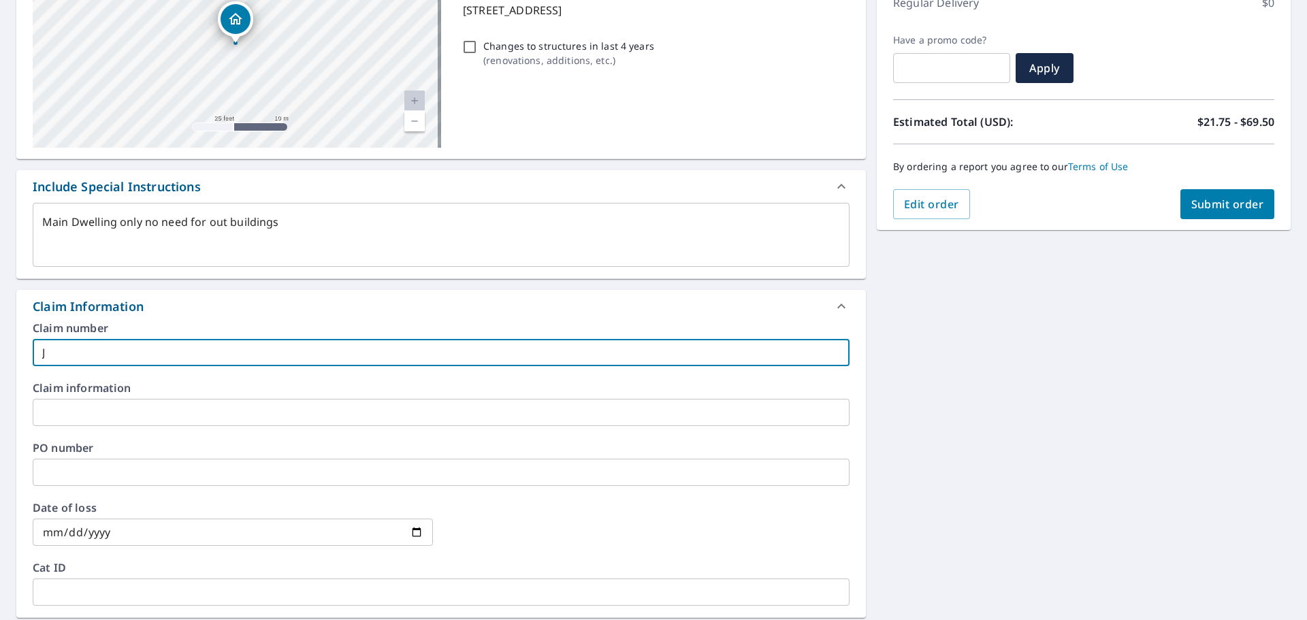
type input "Ja"
checkbox input "true"
type textarea "x"
type input "Jan"
checkbox input "true"
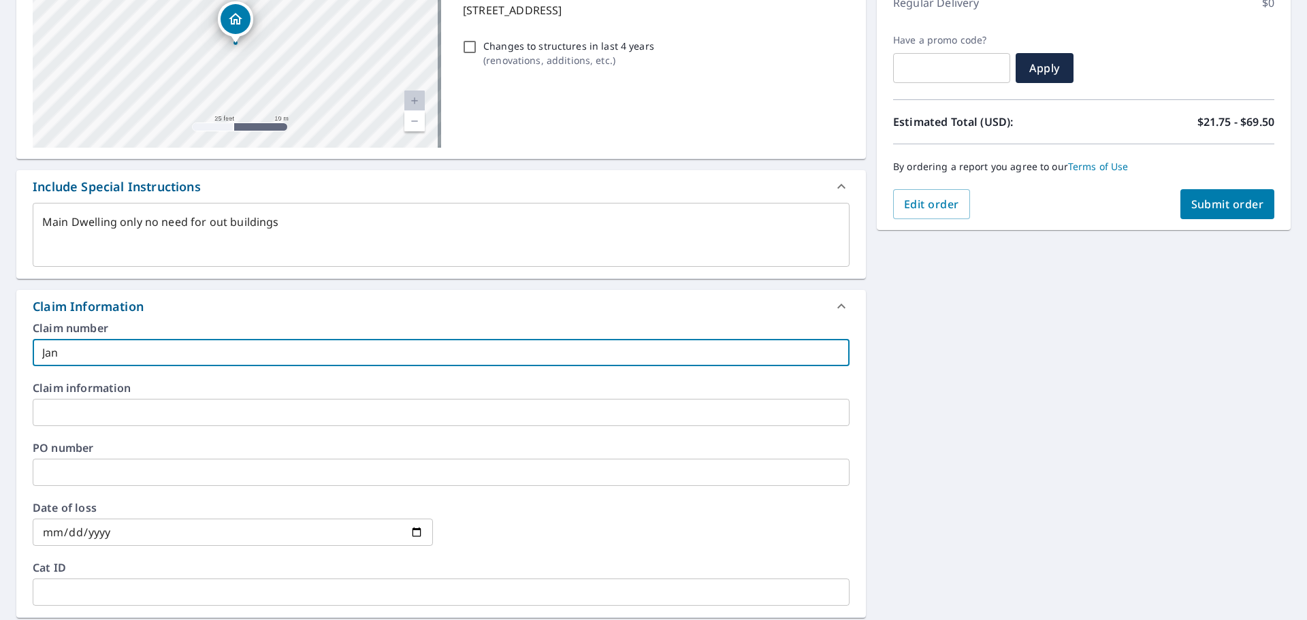
type textarea "x"
type input "Jans"
checkbox input "true"
type textarea "x"
type input "Janse"
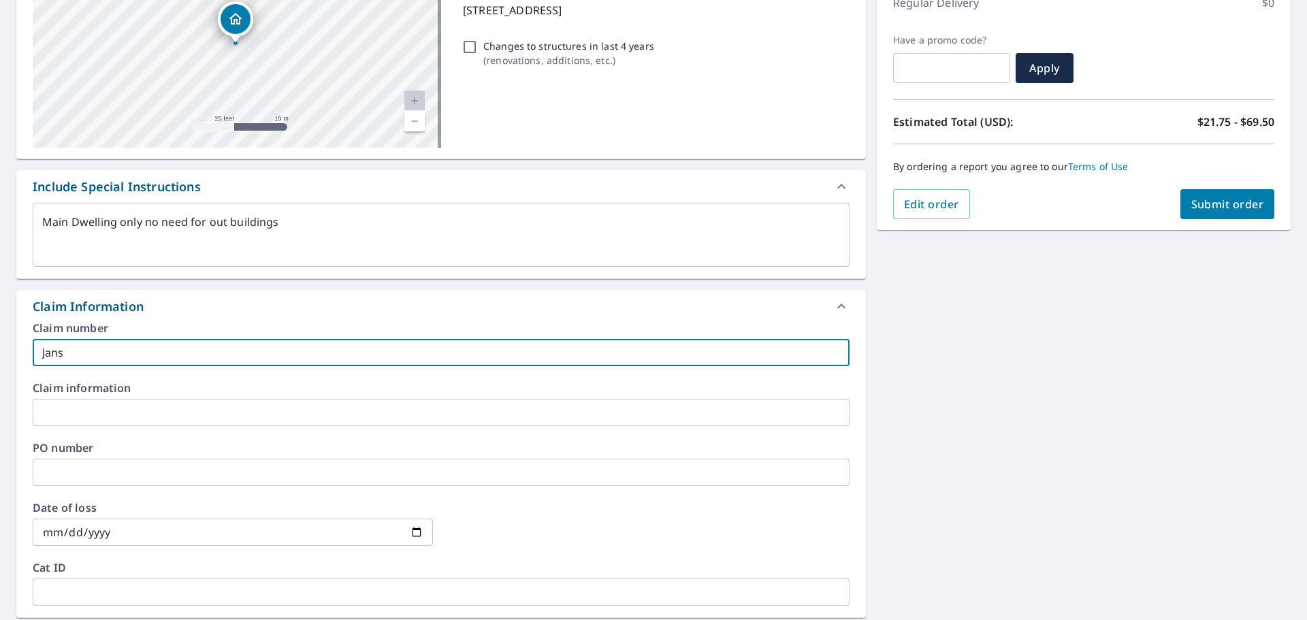
checkbox input "true"
type textarea "x"
type input "Jansen"
checkbox input "true"
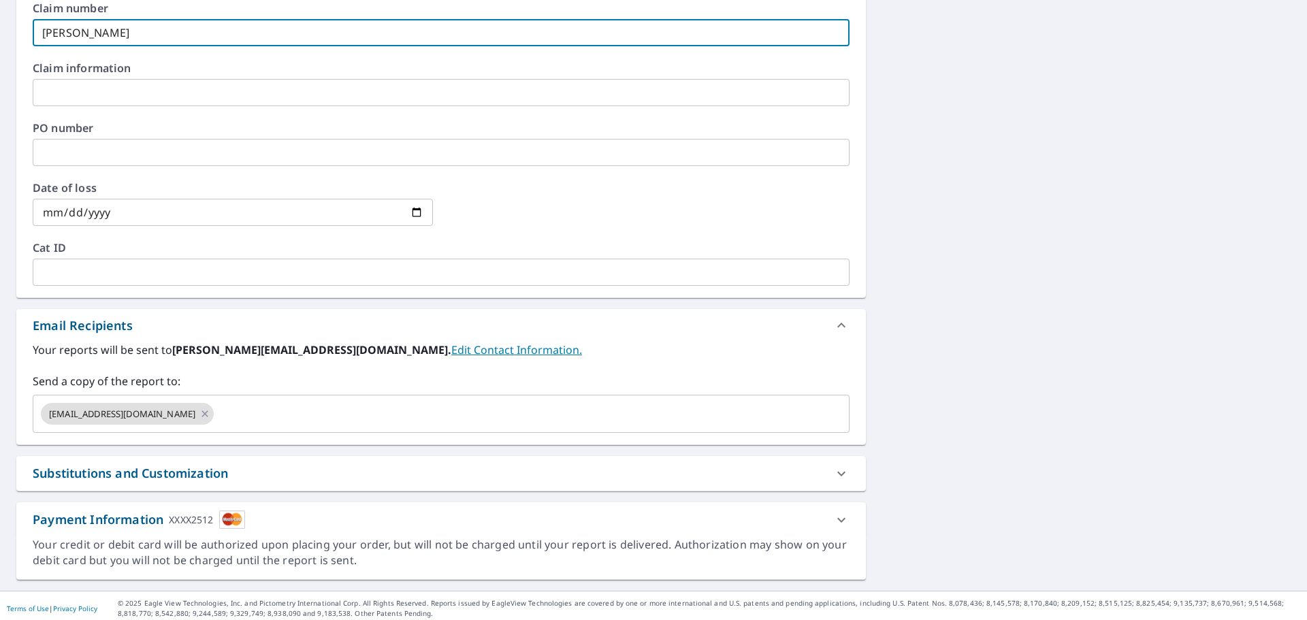
scroll to position [529, 0]
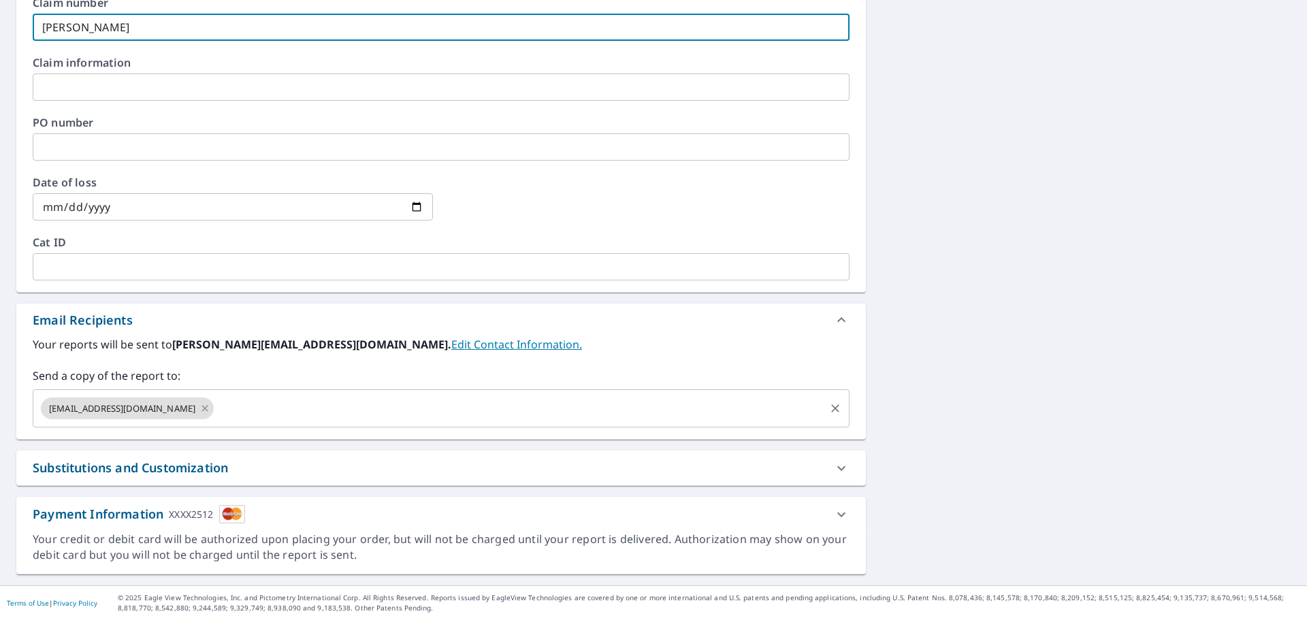
type input "Jansen"
click at [237, 413] on input "text" at bounding box center [519, 408] width 607 height 26
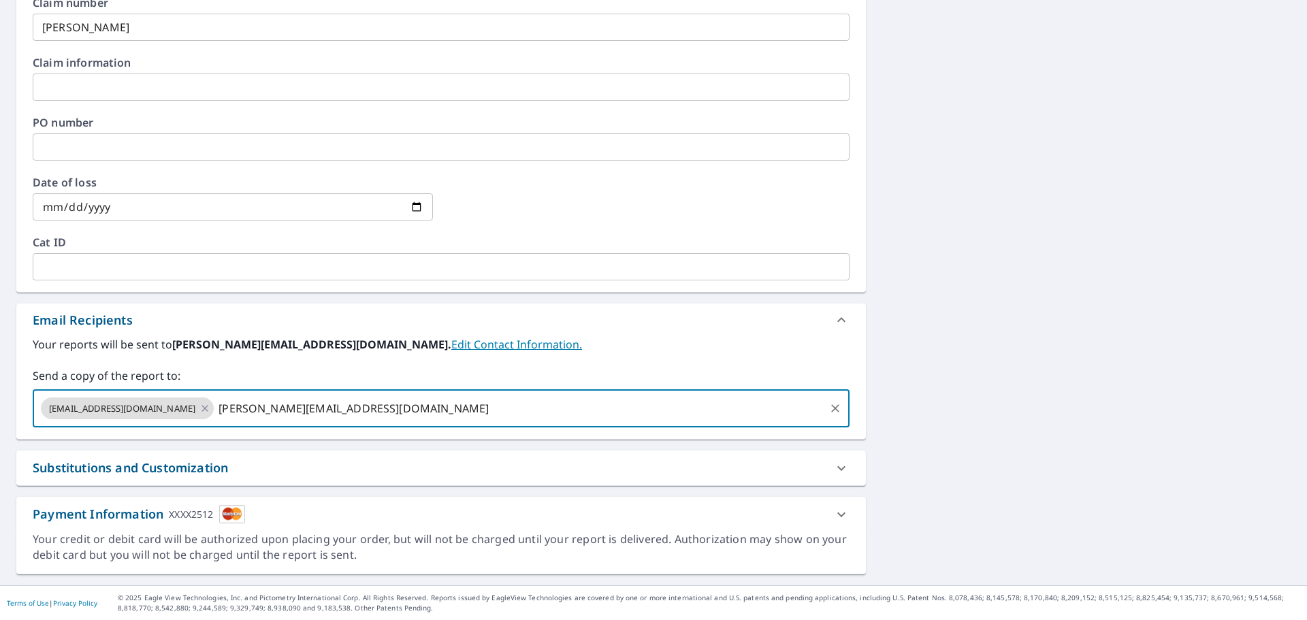
type input "jansen@hartmanroofing.com"
type textarea "x"
checkbox input "true"
click at [914, 291] on div "2566 Sleepy Hollow Rd San Angelo, TX 76904 Aerial Road A standard road map Aeri…" at bounding box center [653, 90] width 1307 height 989
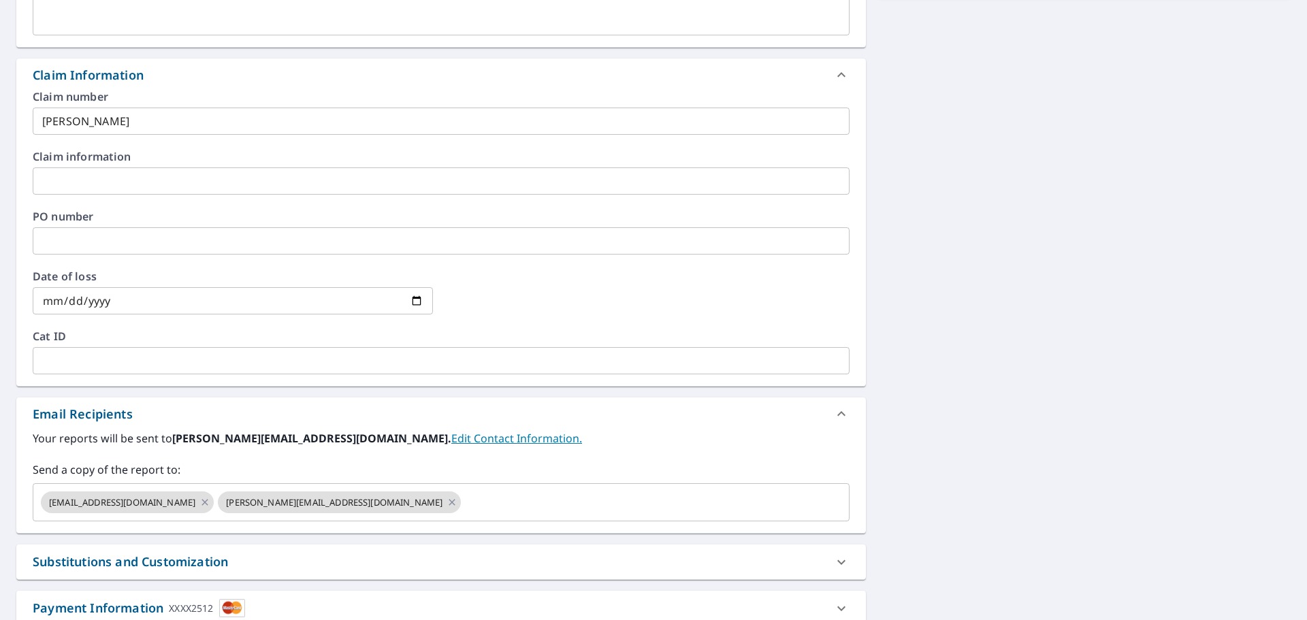
scroll to position [189, 0]
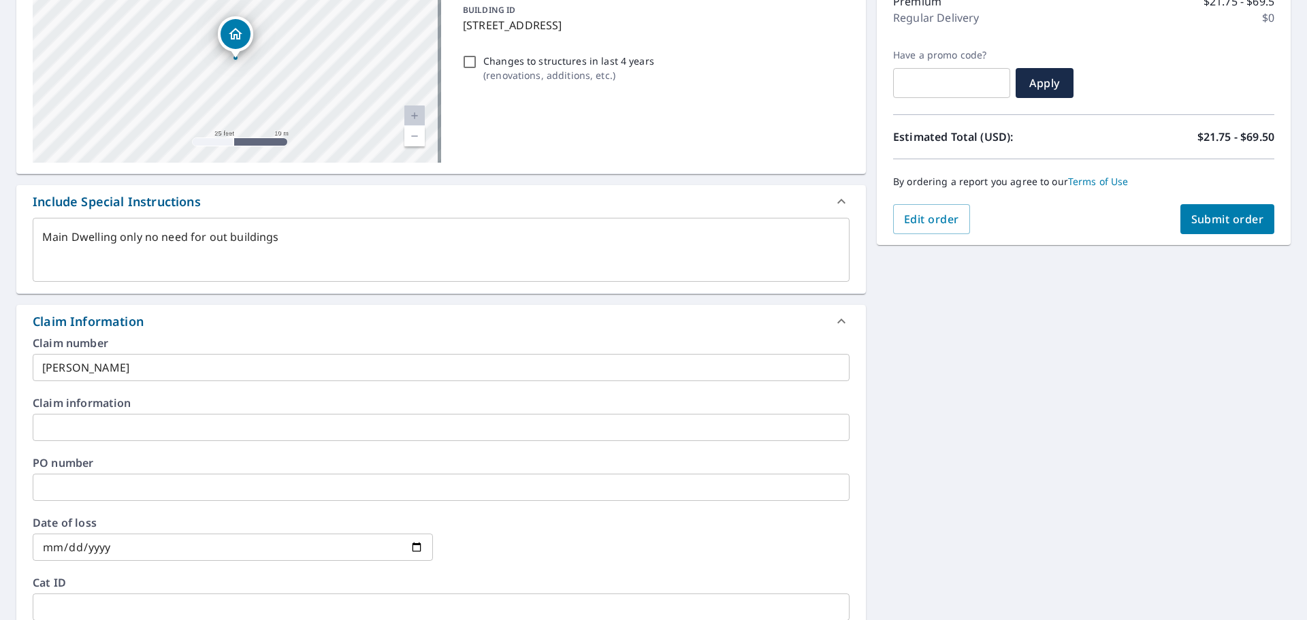
click at [1222, 214] on span "Submit order" at bounding box center [1227, 219] width 73 height 15
type textarea "x"
checkbox input "true"
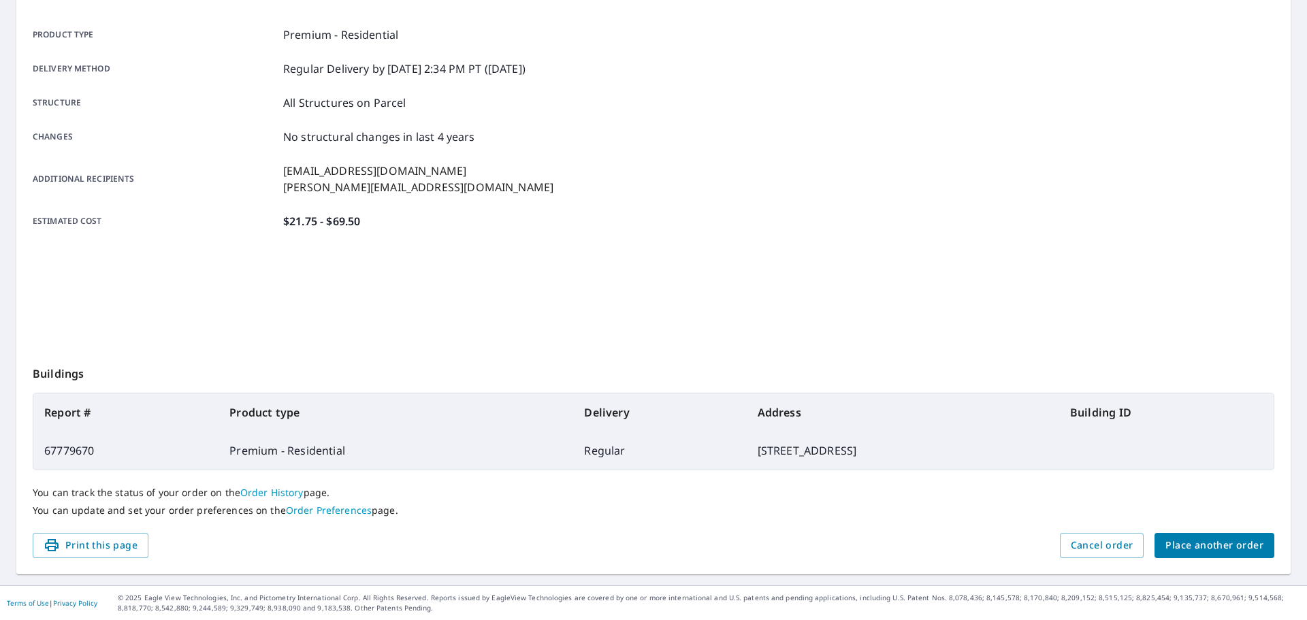
scroll to position [181, 0]
